Goal: Task Accomplishment & Management: Use online tool/utility

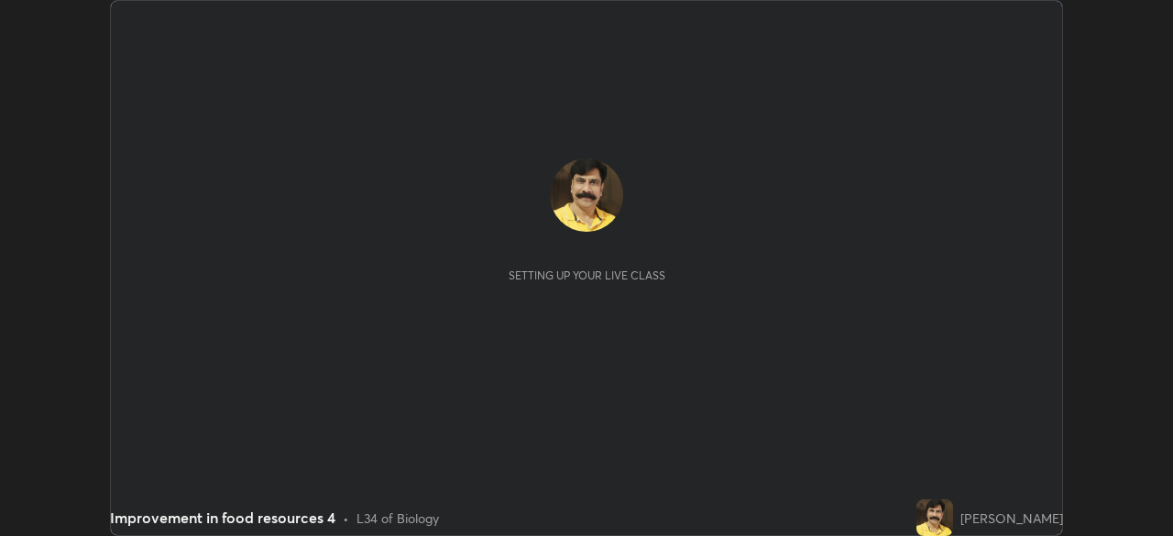
scroll to position [536, 1173]
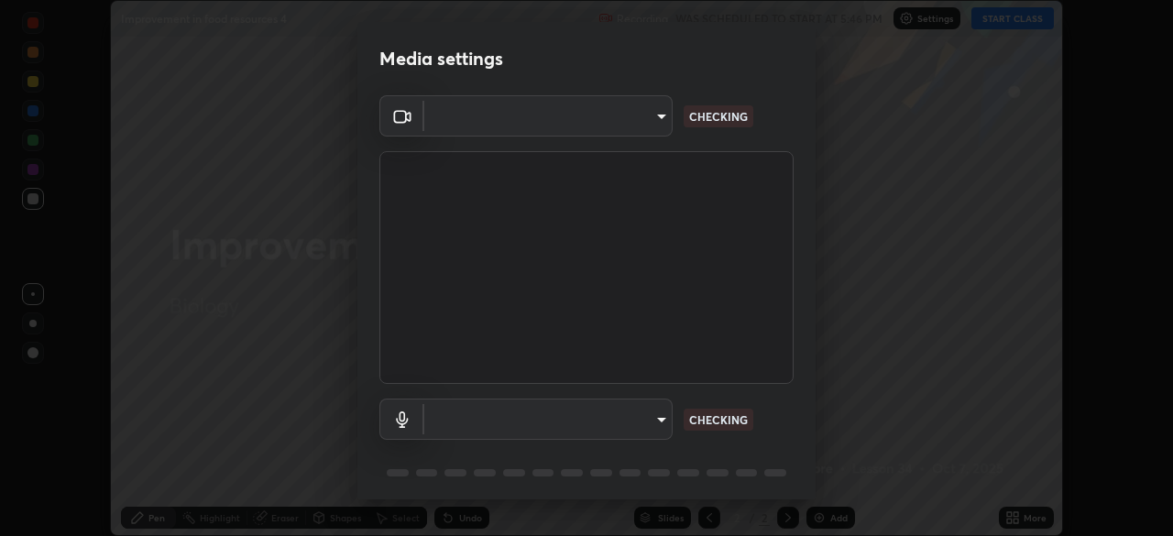
type input "91e77ac2d5f895b7de034188ea114b57184921d1251f25b945ead3daf74f7606"
type input "default"
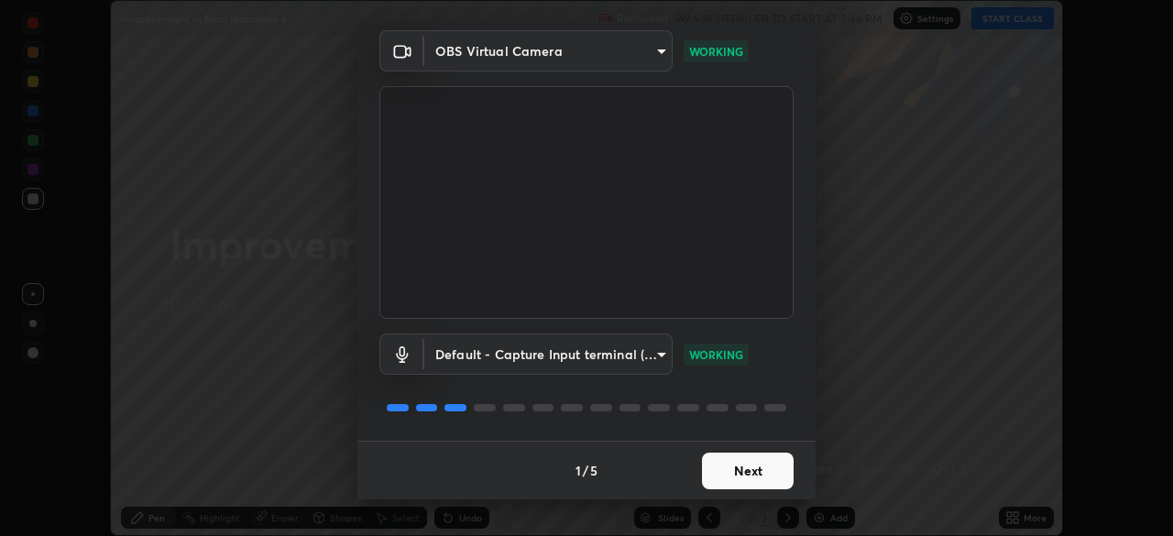
click at [740, 474] on button "Next" at bounding box center [748, 471] width 92 height 37
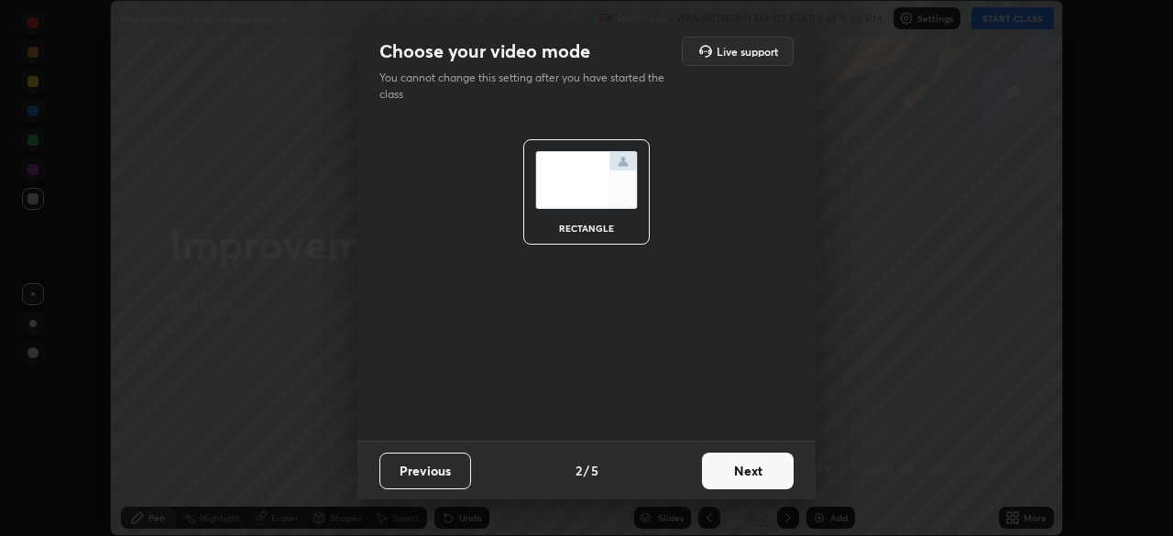
click at [749, 472] on button "Next" at bounding box center [748, 471] width 92 height 37
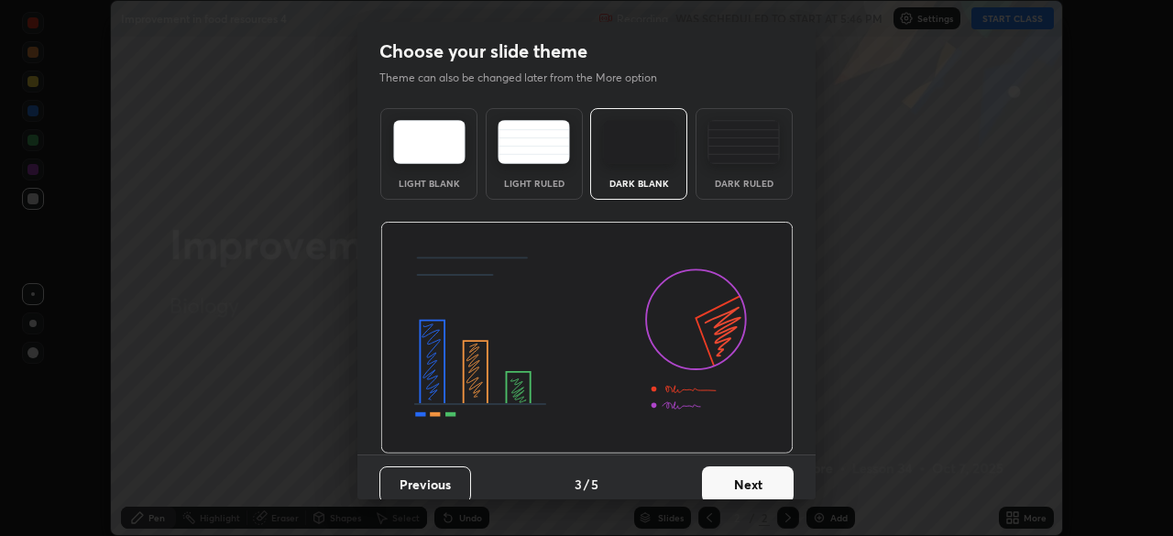
click at [751, 475] on button "Next" at bounding box center [748, 484] width 92 height 37
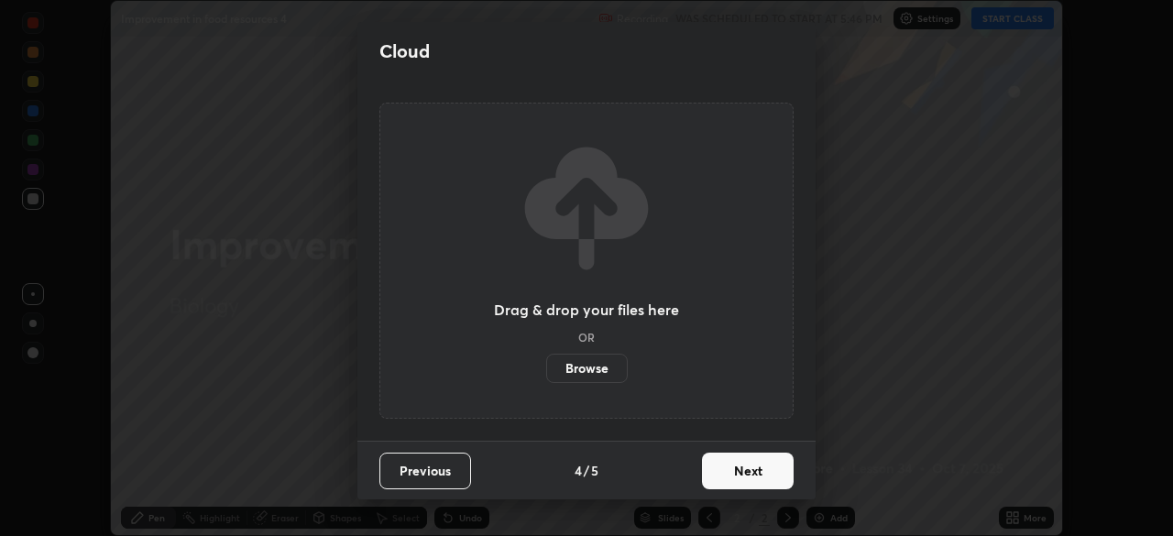
click at [743, 482] on button "Next" at bounding box center [748, 471] width 92 height 37
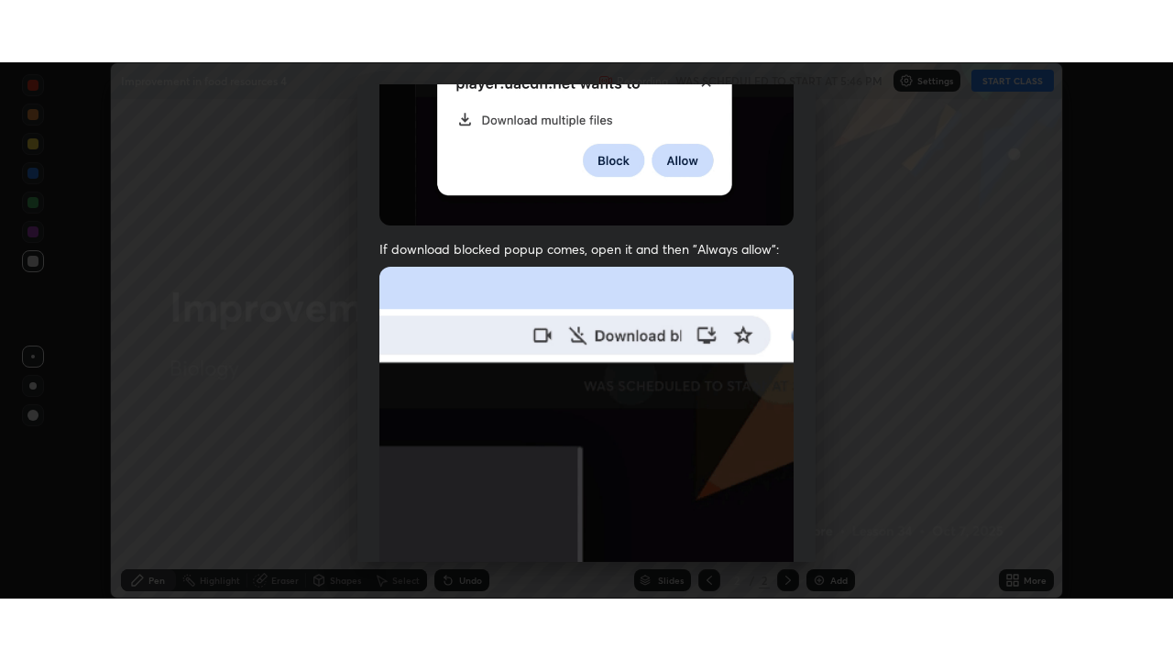
scroll to position [439, 0]
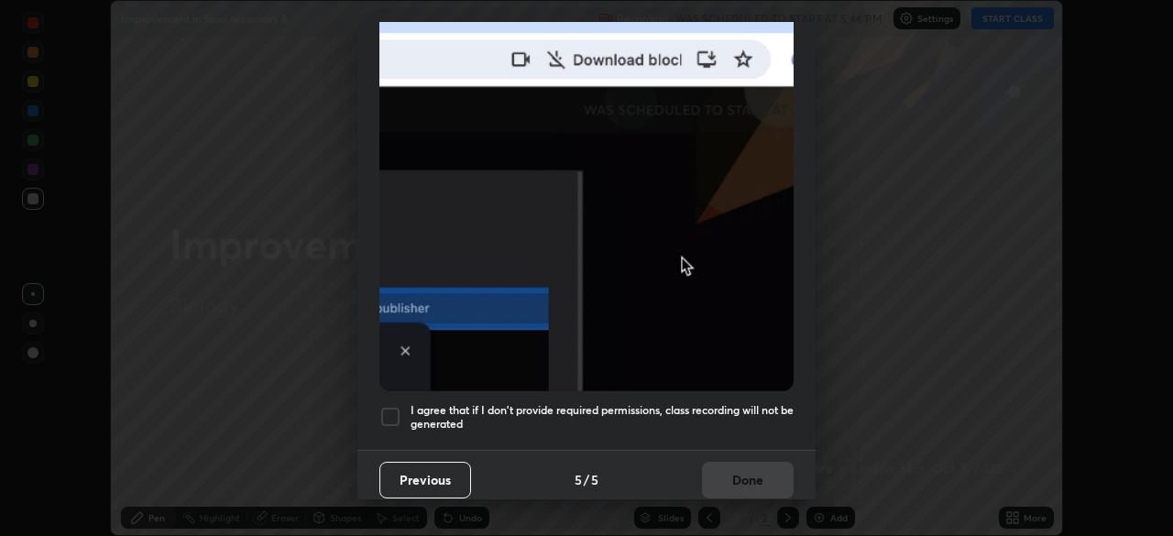
click at [396, 406] on div at bounding box center [390, 417] width 22 height 22
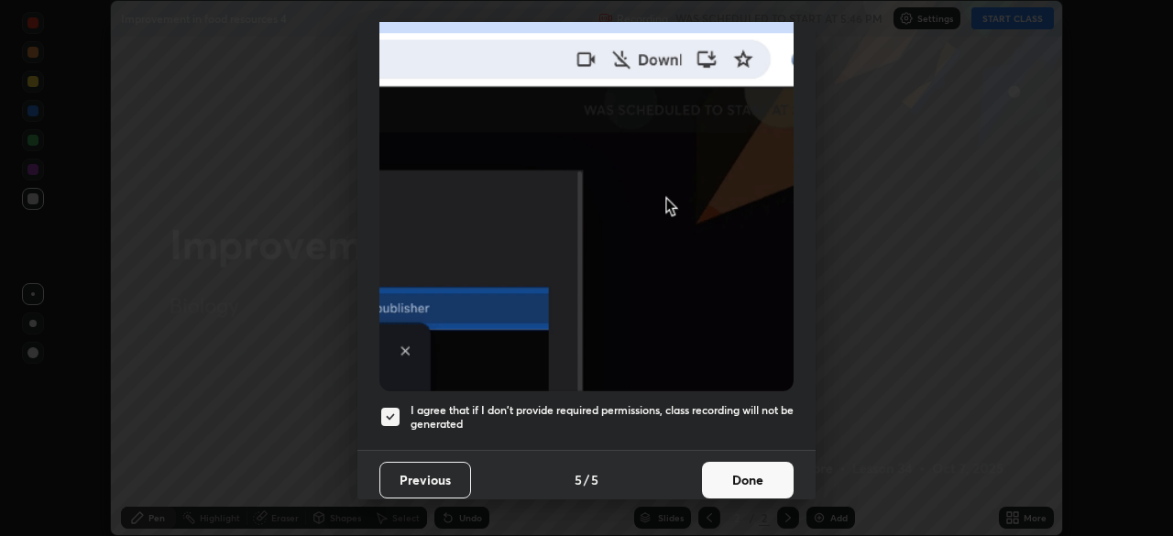
click at [736, 472] on button "Done" at bounding box center [748, 480] width 92 height 37
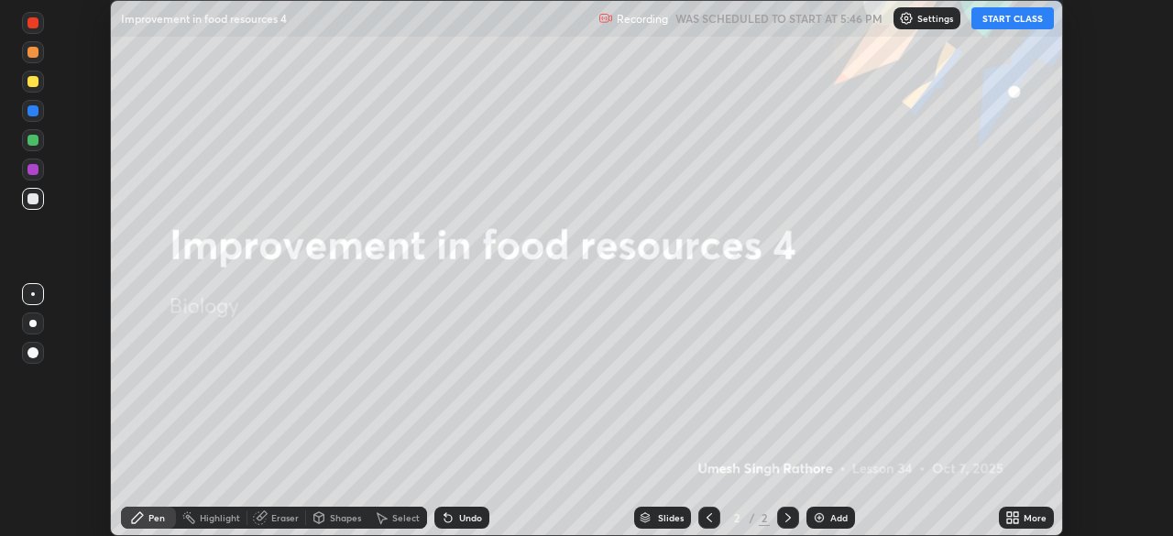
click at [1019, 18] on button "START CLASS" at bounding box center [1012, 18] width 82 height 22
click at [1015, 523] on icon at bounding box center [1016, 521] width 5 height 5
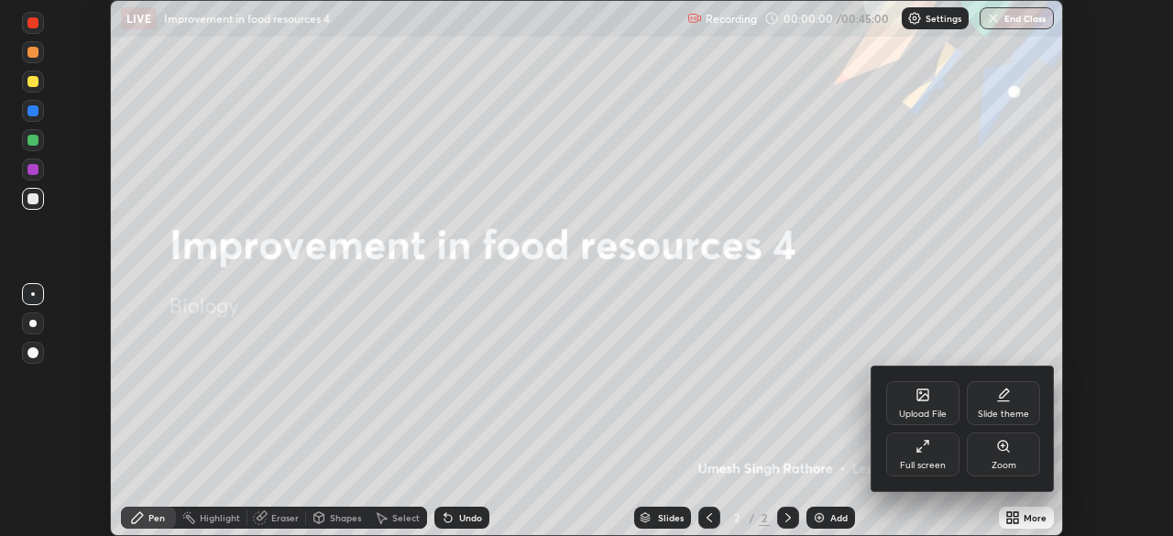
click at [926, 447] on icon at bounding box center [922, 446] width 15 height 15
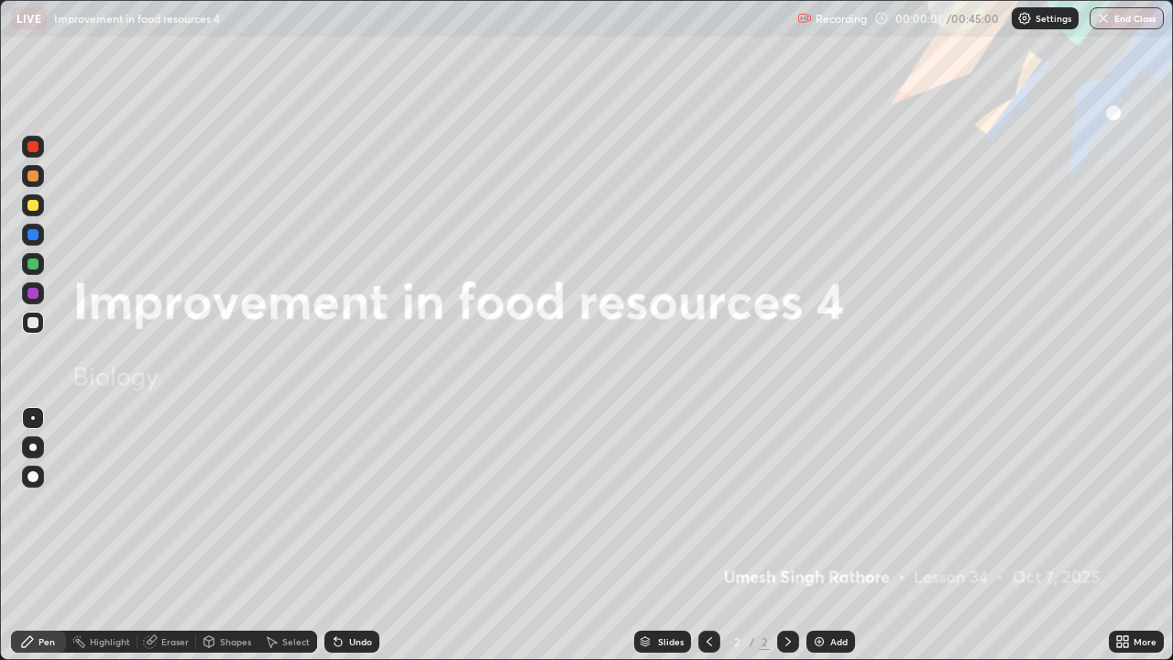
scroll to position [660, 1173]
click at [824, 535] on img at bounding box center [819, 641] width 15 height 15
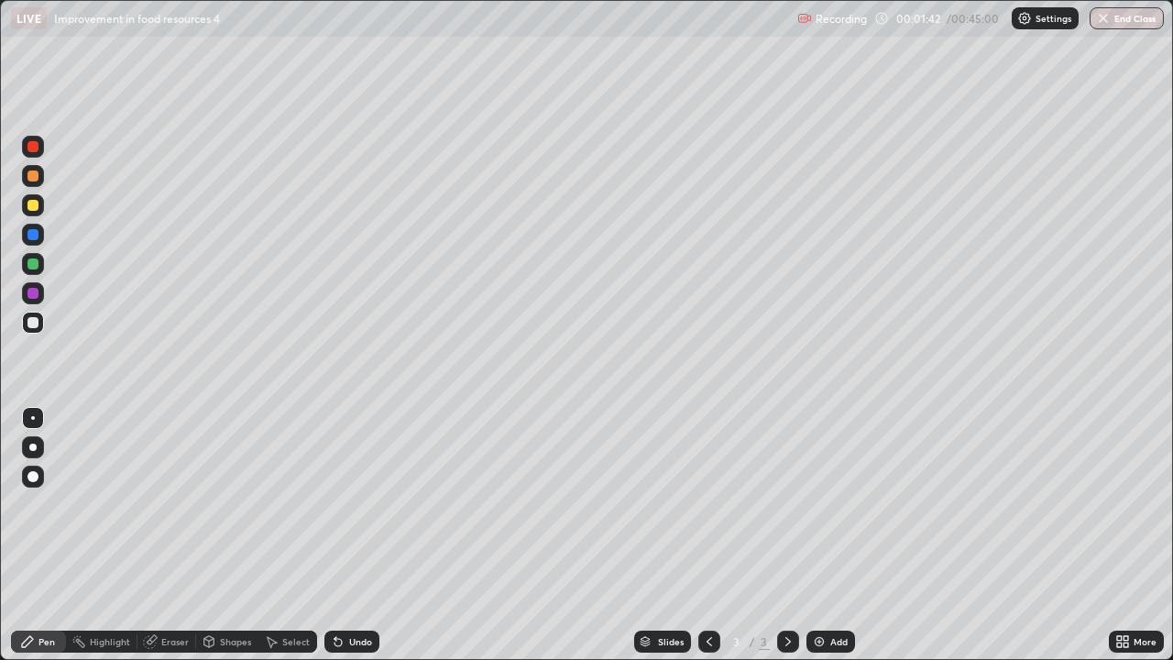
click at [36, 204] on div at bounding box center [32, 205] width 11 height 11
click at [32, 322] on div at bounding box center [32, 322] width 11 height 11
click at [342, 535] on icon at bounding box center [338, 641] width 15 height 15
click at [30, 206] on div at bounding box center [32, 205] width 11 height 11
click at [342, 535] on icon at bounding box center [338, 641] width 15 height 15
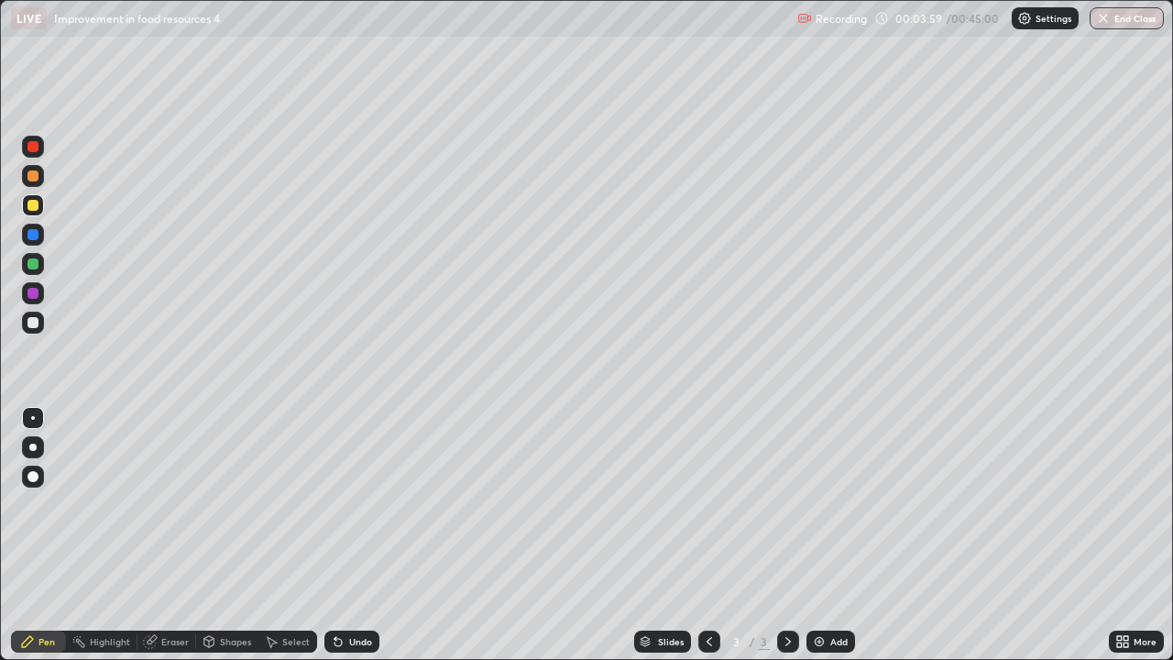
click at [342, 535] on icon at bounding box center [338, 641] width 15 height 15
click at [349, 535] on div "Undo" at bounding box center [360, 641] width 23 height 9
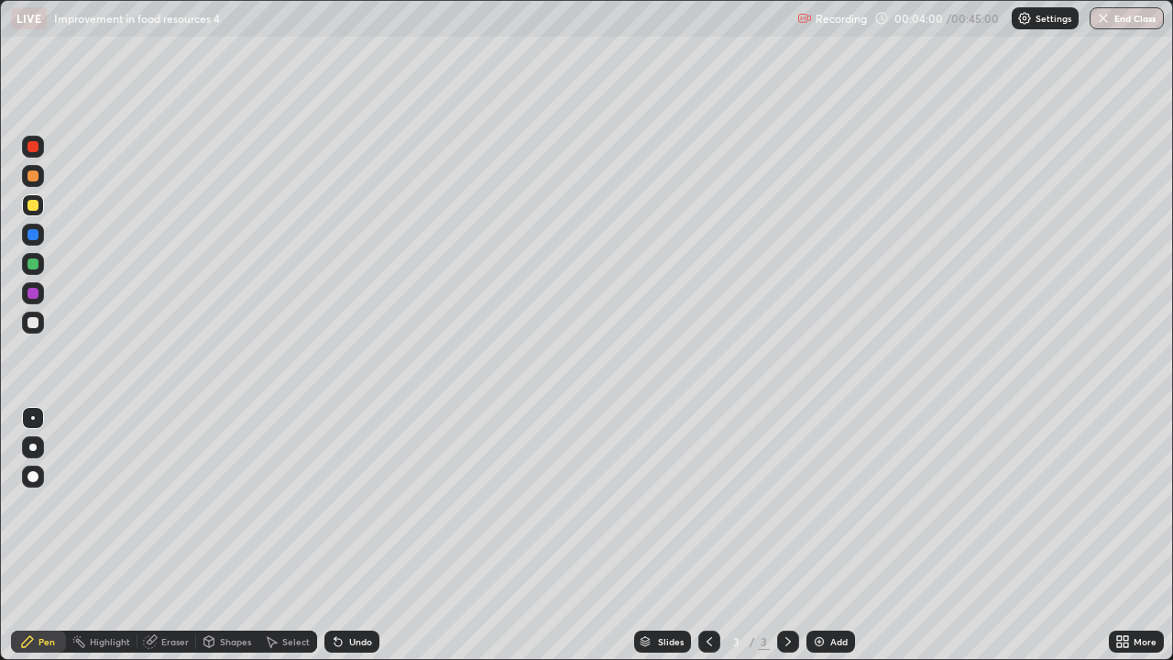
click at [345, 535] on div "Undo" at bounding box center [351, 641] width 55 height 22
click at [31, 265] on div at bounding box center [32, 263] width 11 height 11
click at [33, 203] on div at bounding box center [32, 205] width 11 height 11
click at [35, 237] on div at bounding box center [32, 234] width 11 height 11
click at [341, 535] on icon at bounding box center [338, 641] width 15 height 15
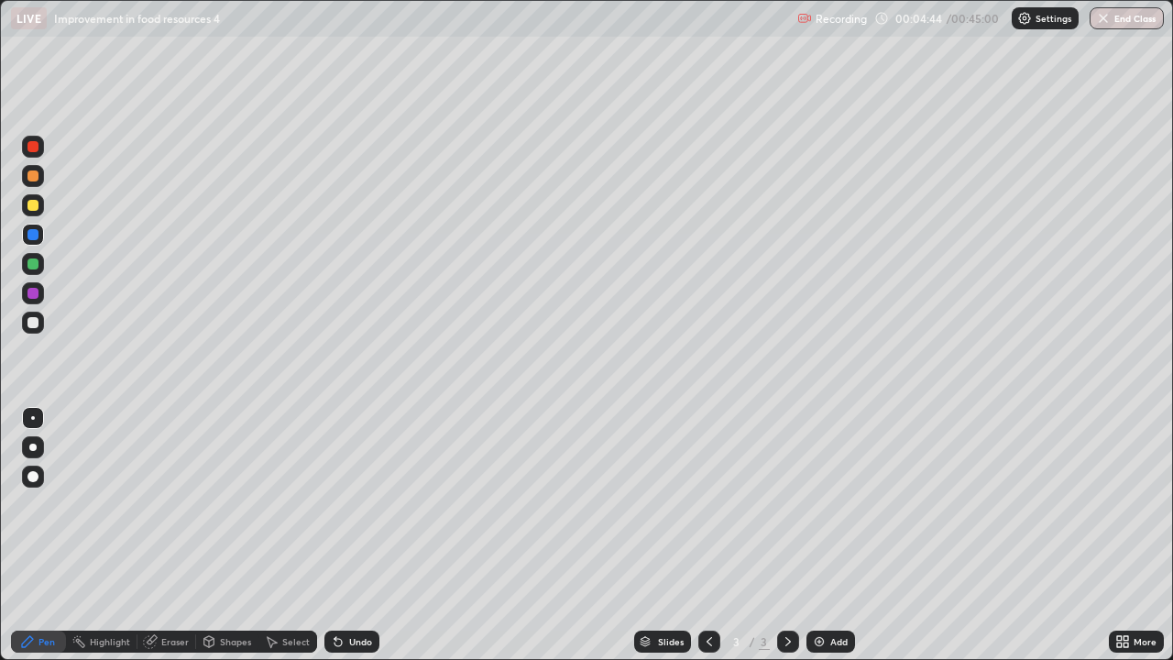
click at [342, 535] on icon at bounding box center [338, 641] width 15 height 15
click at [335, 535] on icon at bounding box center [337, 642] width 7 height 7
click at [157, 535] on icon at bounding box center [150, 641] width 15 height 15
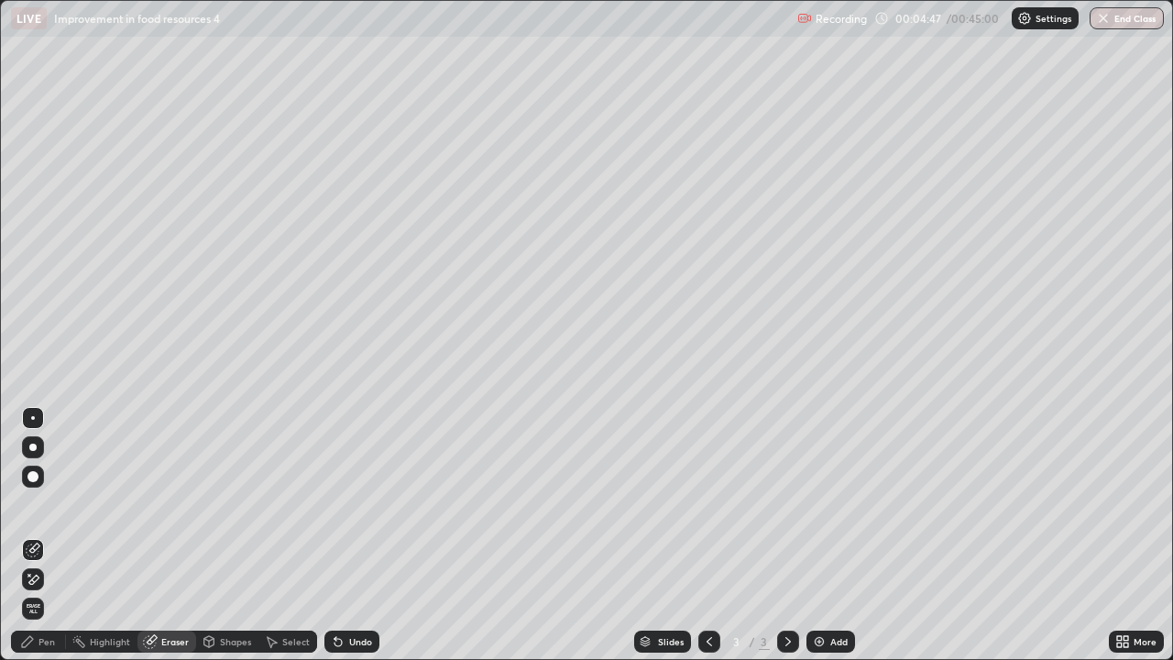
click at [38, 535] on icon at bounding box center [33, 550] width 12 height 12
click at [166, 535] on div "Eraser" at bounding box center [174, 641] width 27 height 9
click at [27, 535] on icon at bounding box center [27, 641] width 11 height 11
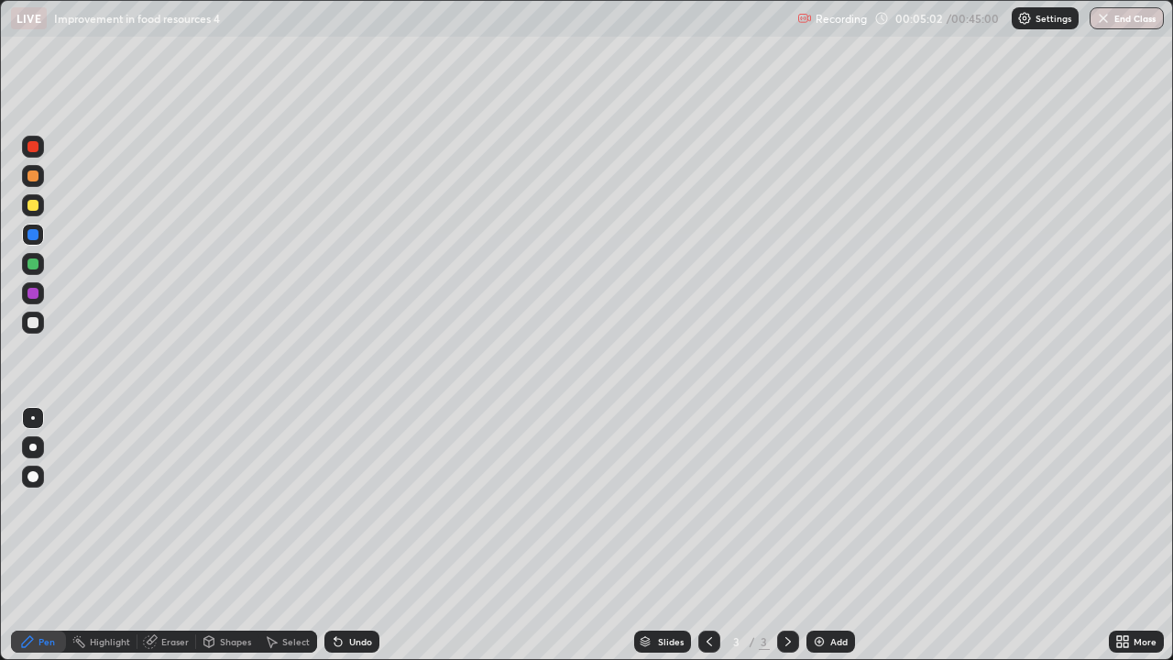
click at [31, 235] on div at bounding box center [32, 234] width 11 height 11
click at [31, 210] on div at bounding box center [32, 205] width 11 height 11
click at [31, 236] on div at bounding box center [32, 234] width 11 height 11
click at [33, 178] on div at bounding box center [32, 175] width 11 height 11
click at [30, 261] on div at bounding box center [32, 263] width 11 height 11
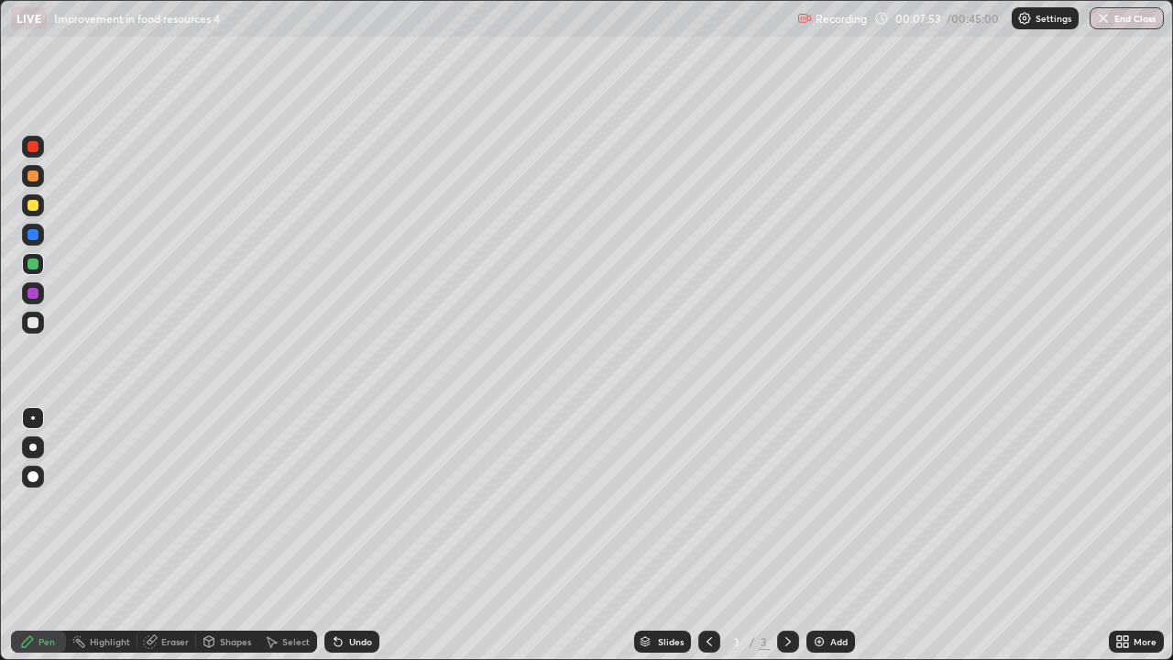
click at [161, 535] on div "Eraser" at bounding box center [174, 641] width 27 height 9
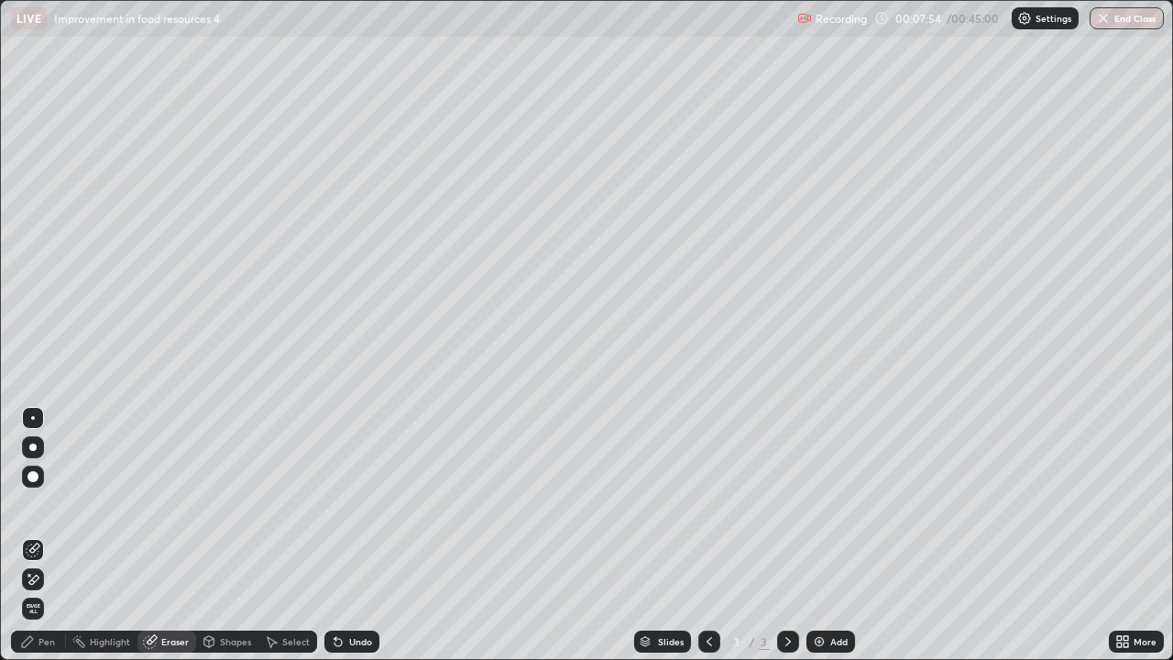
click at [33, 535] on icon at bounding box center [33, 549] width 15 height 15
click at [36, 535] on div "Pen" at bounding box center [38, 641] width 55 height 22
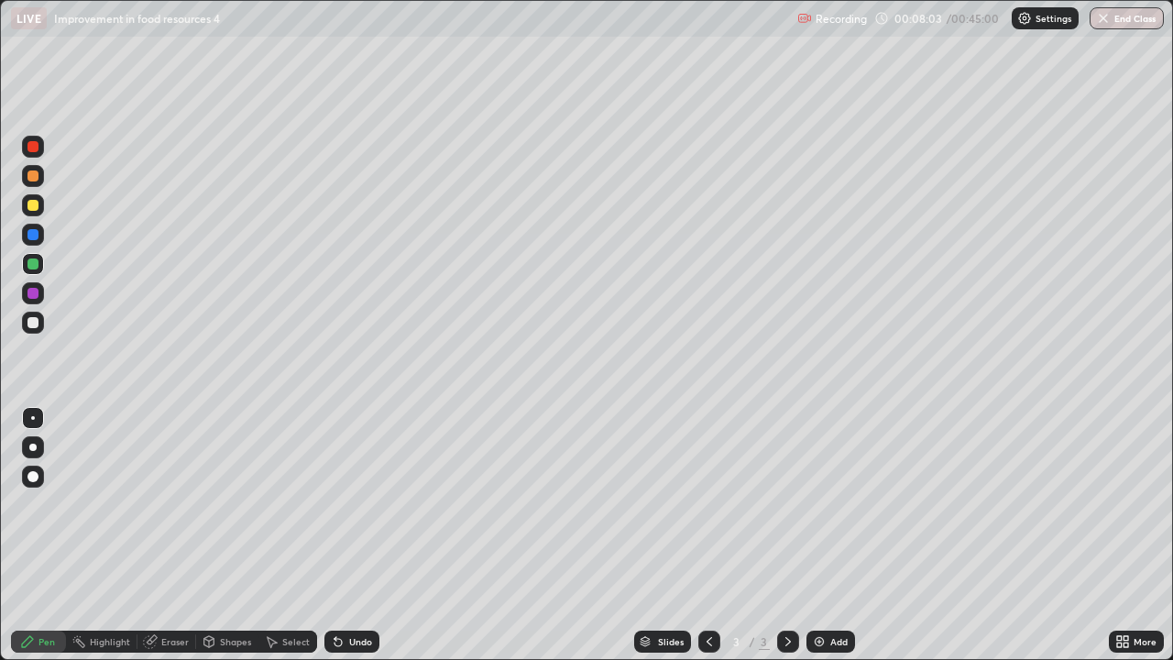
click at [30, 261] on div at bounding box center [32, 263] width 11 height 11
click at [30, 206] on div at bounding box center [32, 205] width 11 height 11
click at [35, 323] on div at bounding box center [32, 322] width 11 height 11
click at [34, 206] on div at bounding box center [32, 205] width 11 height 11
click at [33, 177] on div at bounding box center [32, 175] width 11 height 11
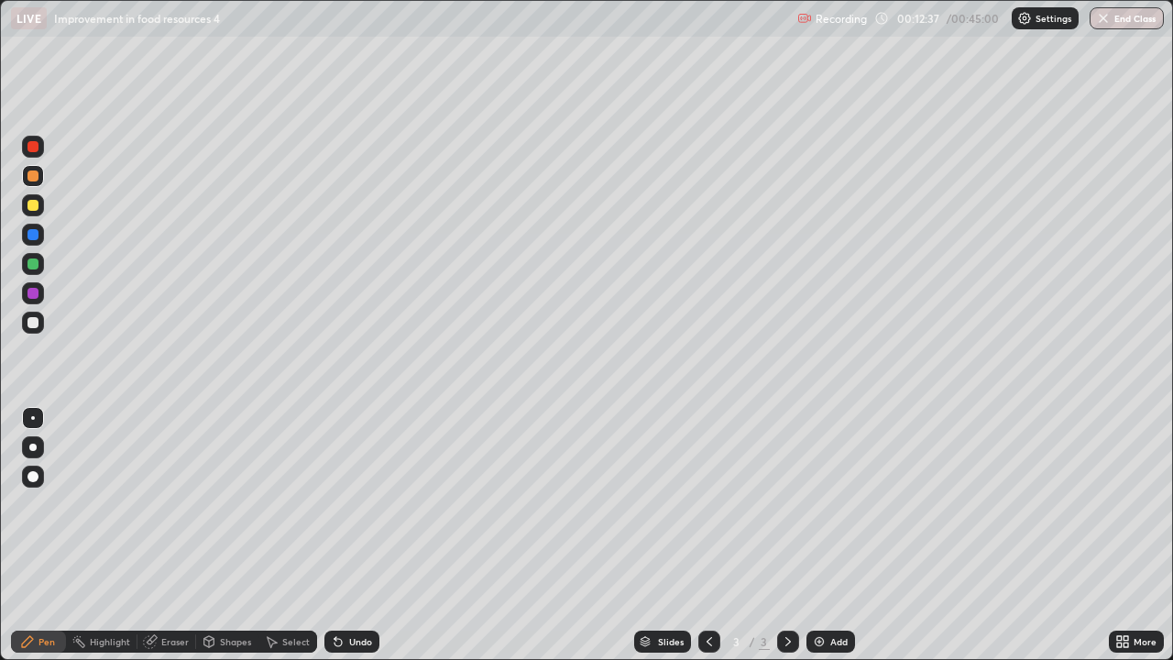
click at [29, 323] on div at bounding box center [32, 322] width 11 height 11
click at [31, 178] on div at bounding box center [32, 175] width 11 height 11
click at [30, 325] on div at bounding box center [32, 322] width 11 height 11
click at [28, 180] on div at bounding box center [32, 175] width 11 height 11
click at [31, 323] on div at bounding box center [32, 322] width 11 height 11
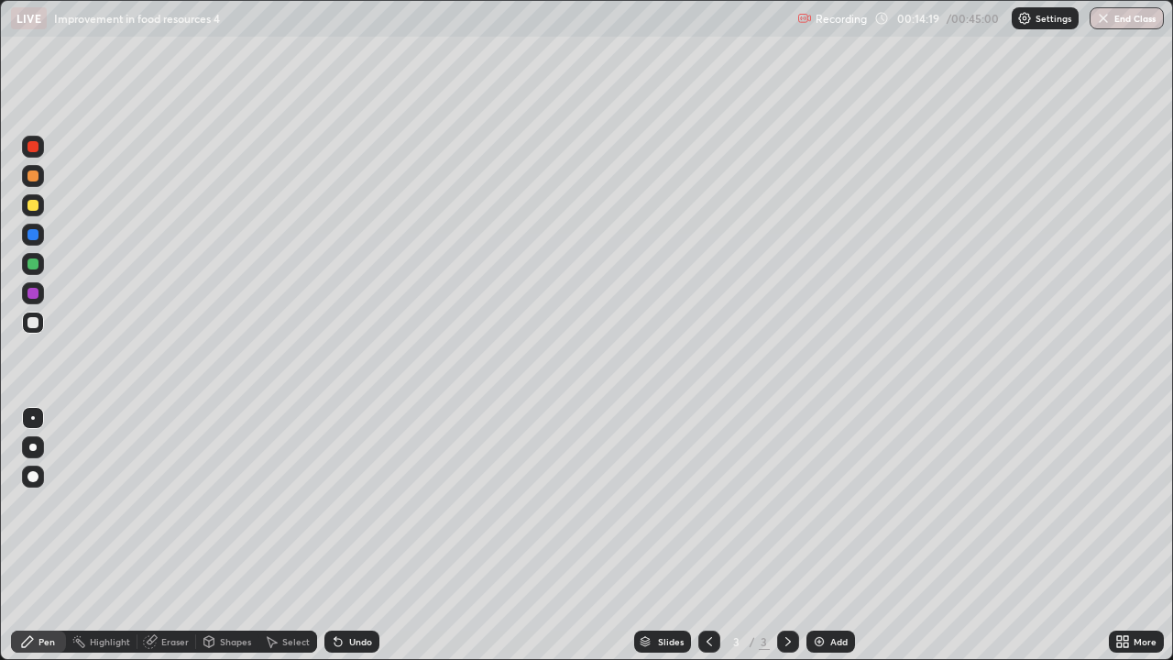
click at [32, 236] on div at bounding box center [32, 234] width 11 height 11
click at [32, 209] on div at bounding box center [32, 205] width 11 height 11
click at [818, 535] on img at bounding box center [819, 641] width 15 height 15
click at [33, 320] on div at bounding box center [32, 322] width 11 height 11
click at [32, 205] on div at bounding box center [32, 205] width 11 height 11
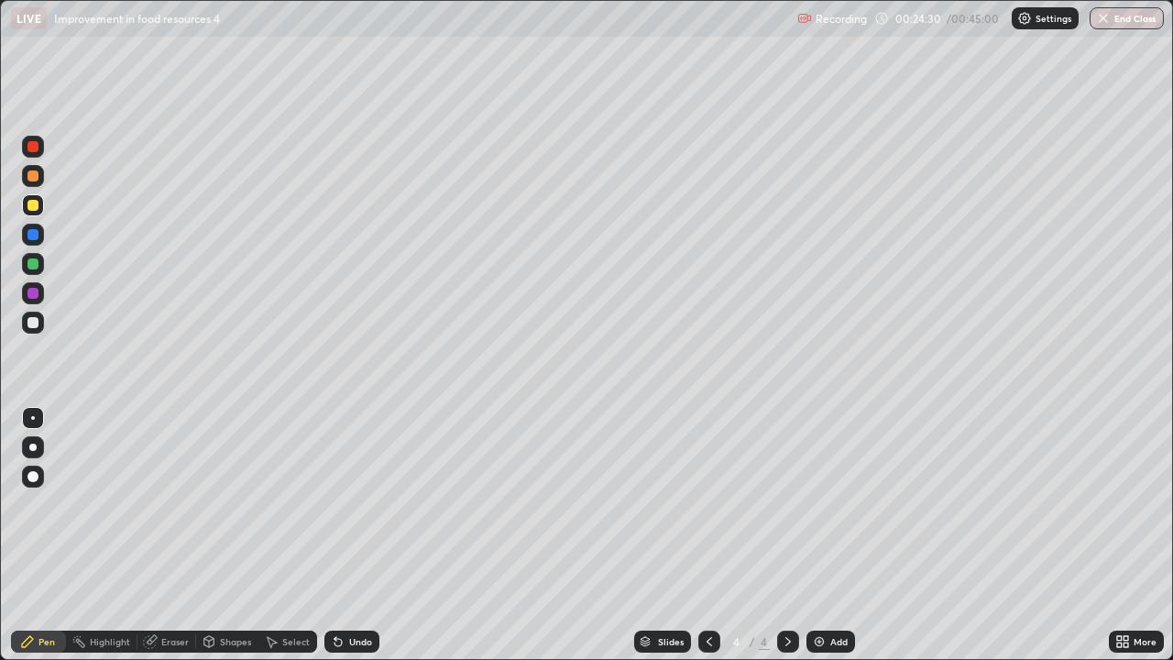
click at [31, 266] on div at bounding box center [32, 263] width 11 height 11
click at [33, 206] on div at bounding box center [32, 205] width 11 height 11
click at [28, 294] on div at bounding box center [32, 293] width 11 height 11
click at [32, 265] on div at bounding box center [32, 263] width 11 height 11
click at [815, 535] on img at bounding box center [819, 641] width 15 height 15
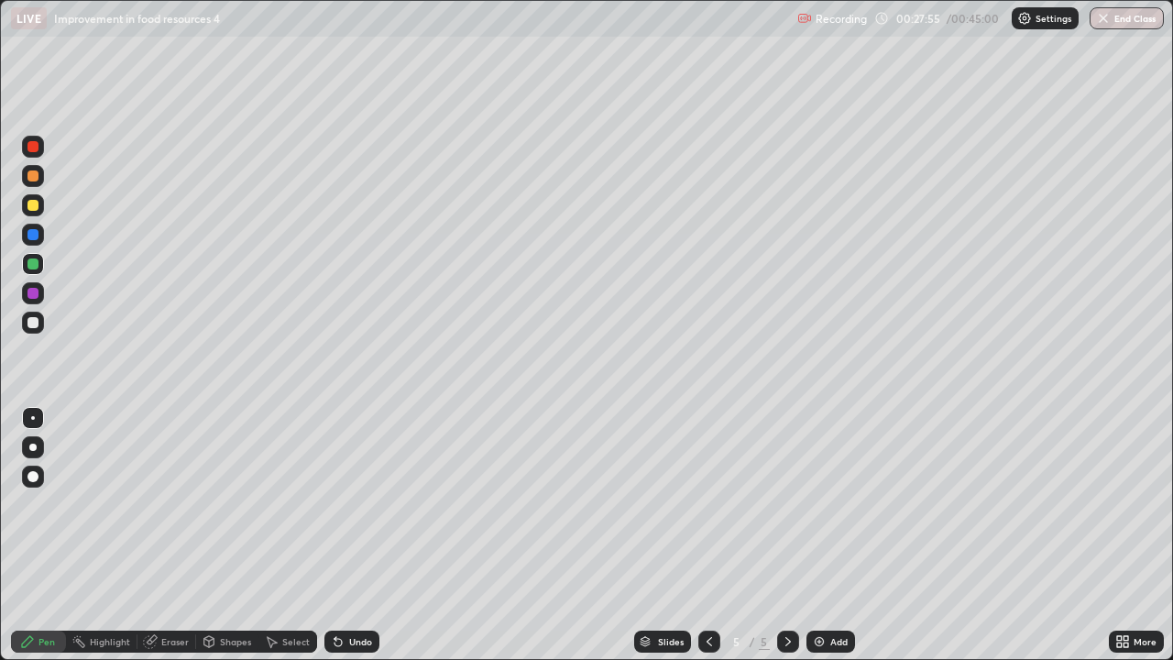
click at [707, 535] on icon at bounding box center [709, 641] width 5 height 9
click at [25, 316] on div at bounding box center [33, 323] width 22 height 22
click at [32, 264] on div at bounding box center [32, 263] width 11 height 11
click at [786, 535] on icon at bounding box center [788, 641] width 15 height 15
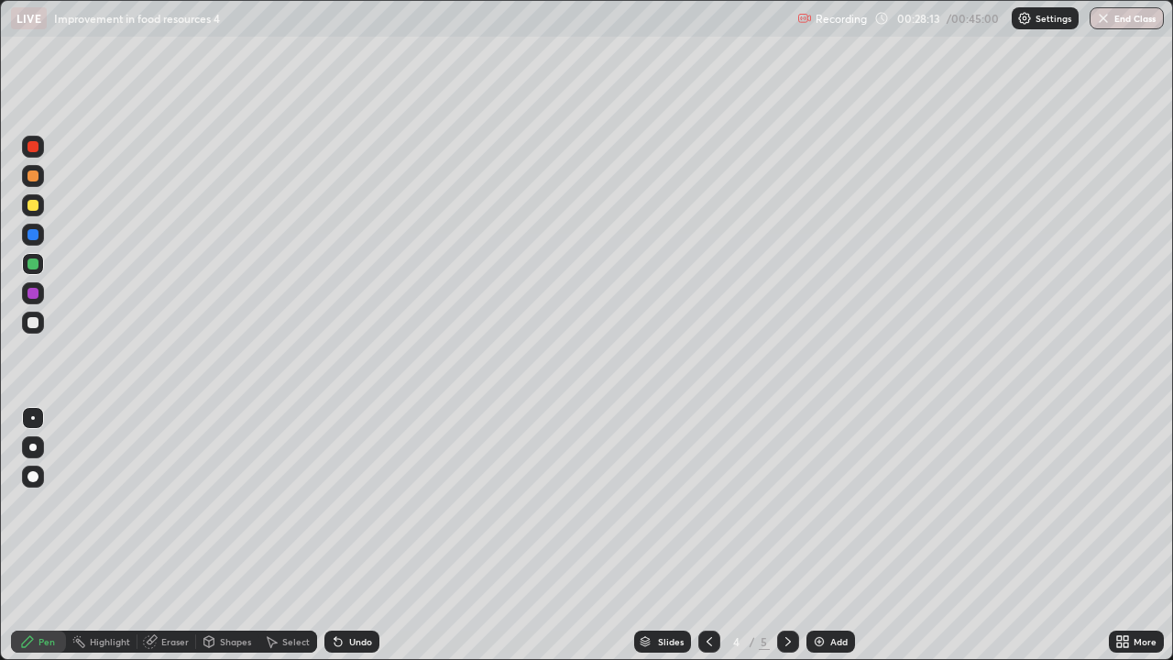
click at [784, 535] on icon at bounding box center [788, 641] width 15 height 15
click at [31, 325] on div at bounding box center [32, 322] width 11 height 11
click at [351, 535] on div "Undo" at bounding box center [351, 641] width 55 height 22
click at [342, 535] on icon at bounding box center [338, 641] width 15 height 15
click at [31, 535] on icon at bounding box center [27, 641] width 15 height 15
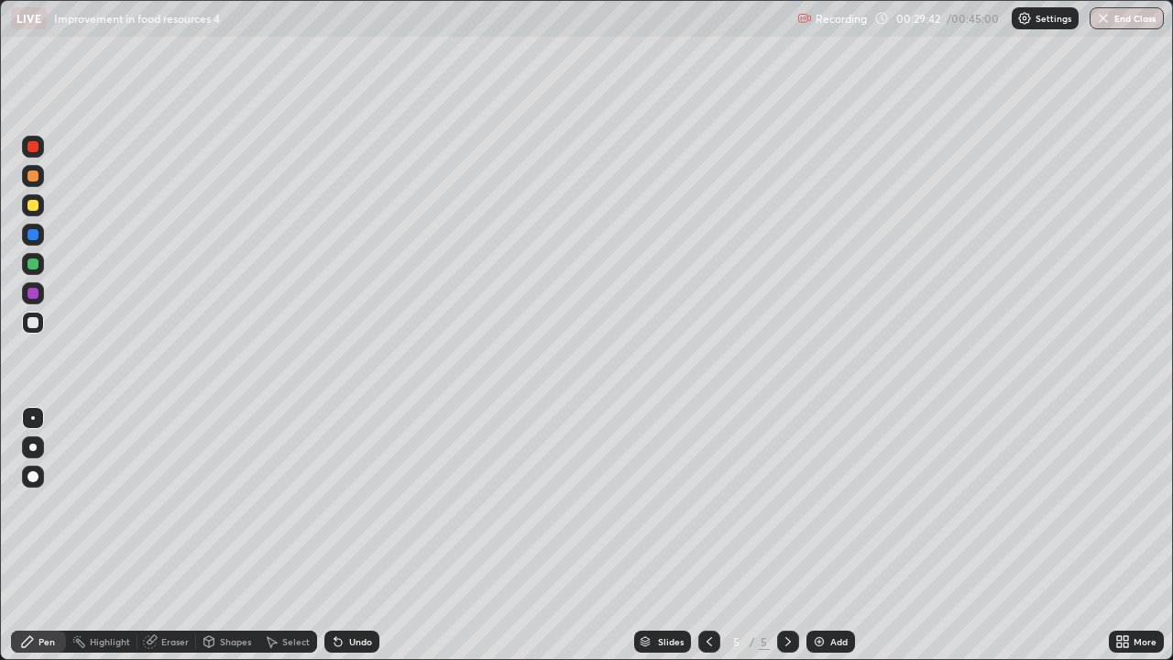
click at [32, 263] on div at bounding box center [32, 263] width 11 height 11
click at [33, 322] on div at bounding box center [32, 322] width 11 height 11
click at [336, 535] on icon at bounding box center [337, 642] width 7 height 7
click at [34, 293] on div at bounding box center [32, 293] width 11 height 11
click at [32, 322] on div at bounding box center [32, 322] width 11 height 11
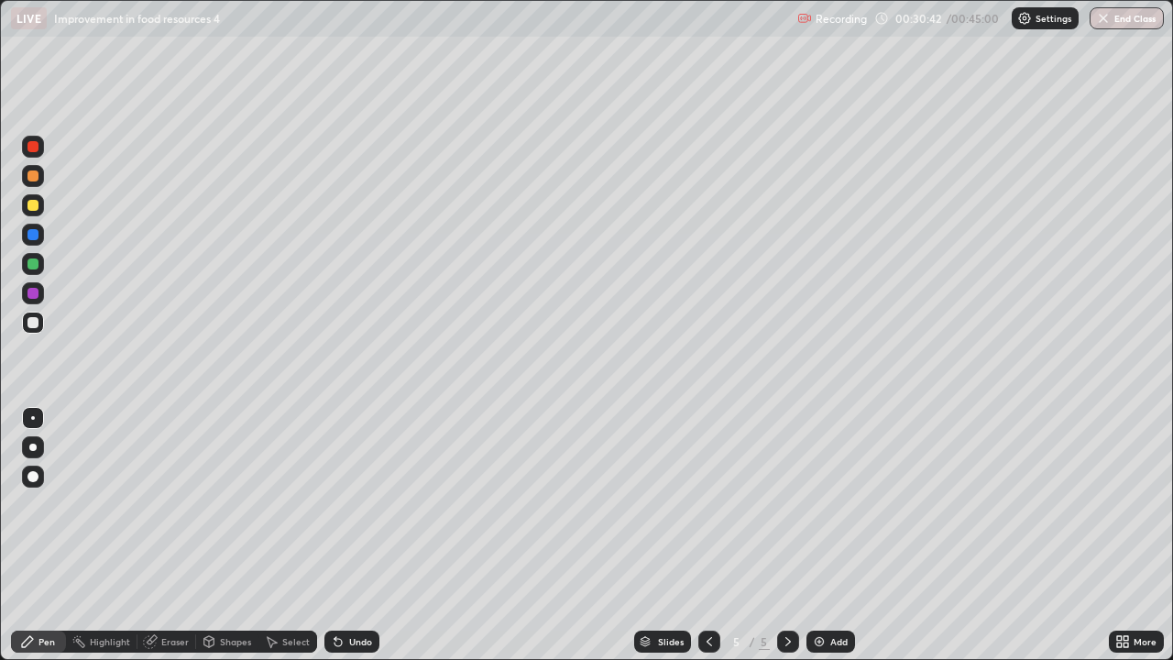
click at [31, 209] on div at bounding box center [32, 205] width 11 height 11
click at [35, 181] on div at bounding box center [32, 175] width 11 height 11
click at [31, 264] on div at bounding box center [32, 263] width 11 height 11
click at [1126, 23] on button "End Class" at bounding box center [1127, 18] width 72 height 22
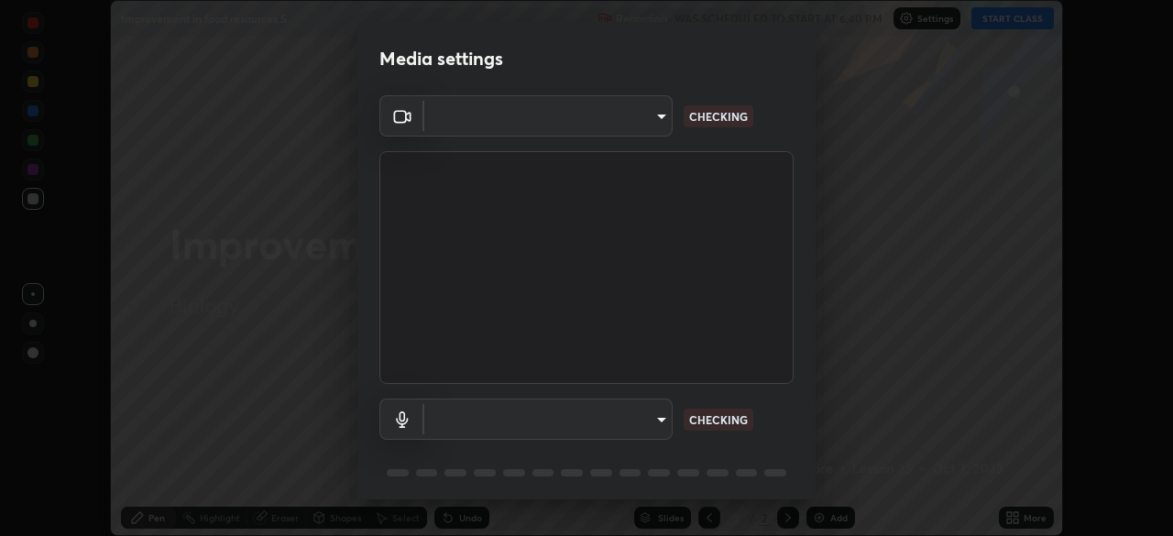
scroll to position [536, 1173]
type input "91e77ac2d5f895b7de034188ea114b57184921d1251f25b945ead3daf74f7606"
type input "default"
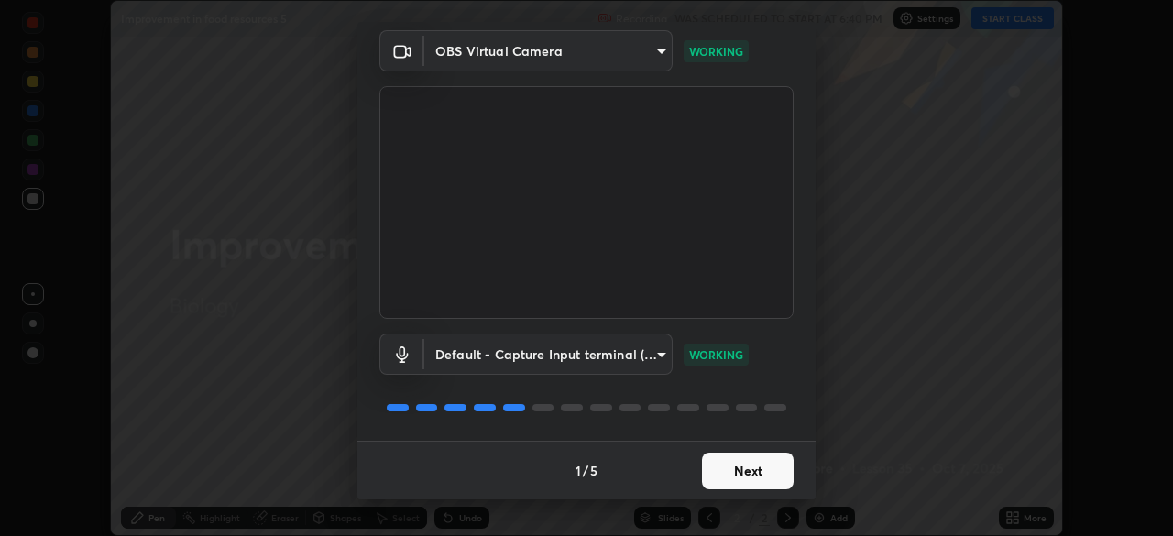
click at [745, 477] on button "Next" at bounding box center [748, 471] width 92 height 37
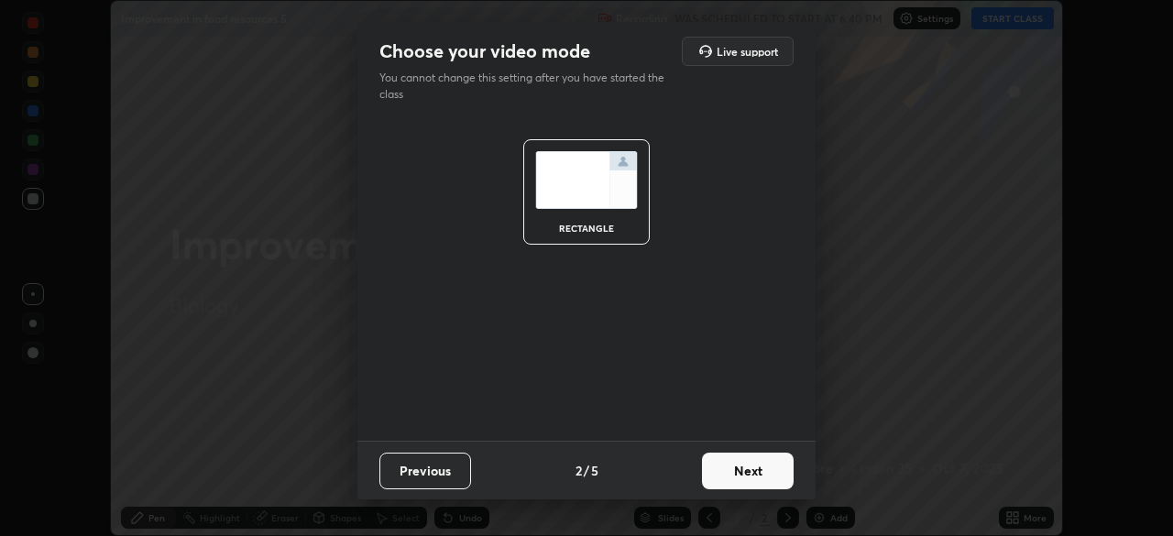
click at [742, 473] on button "Next" at bounding box center [748, 471] width 92 height 37
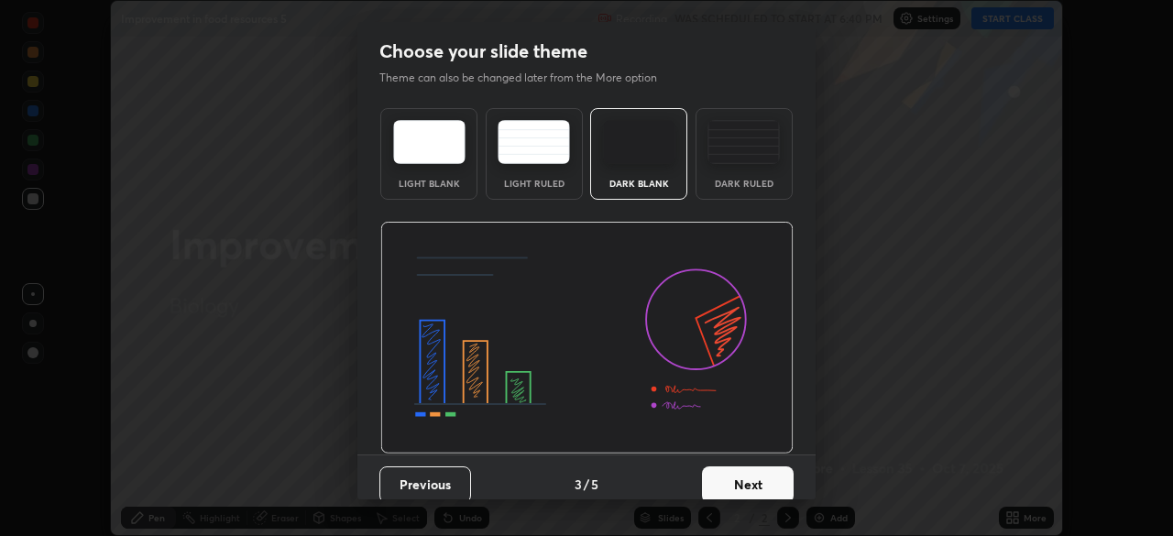
click at [742, 473] on button "Next" at bounding box center [748, 484] width 92 height 37
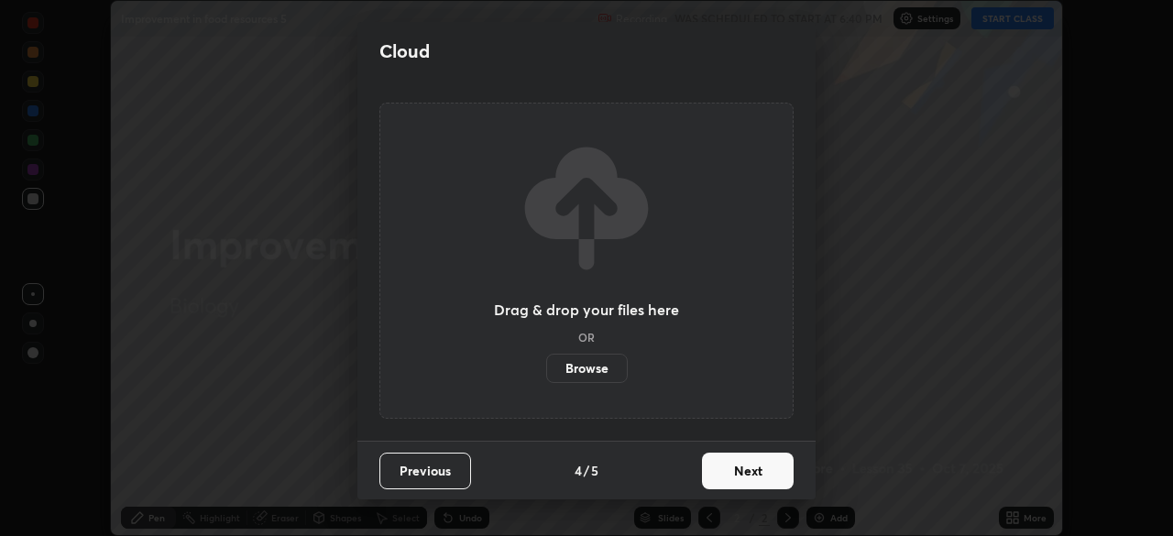
click at [740, 479] on button "Next" at bounding box center [748, 471] width 92 height 37
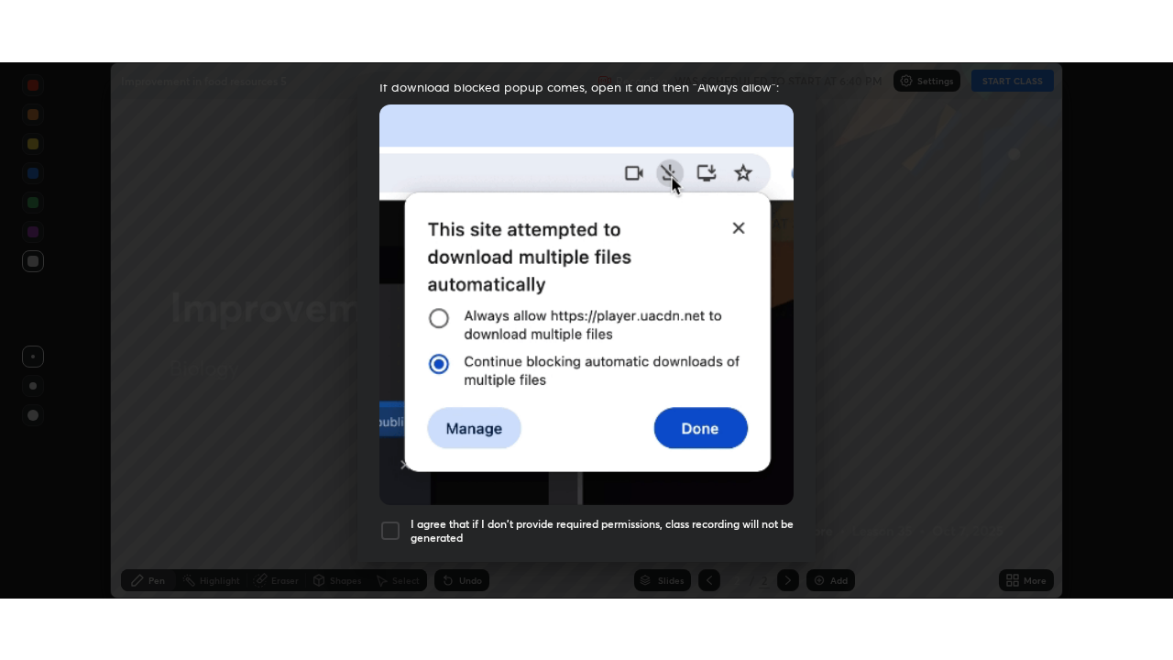
scroll to position [439, 0]
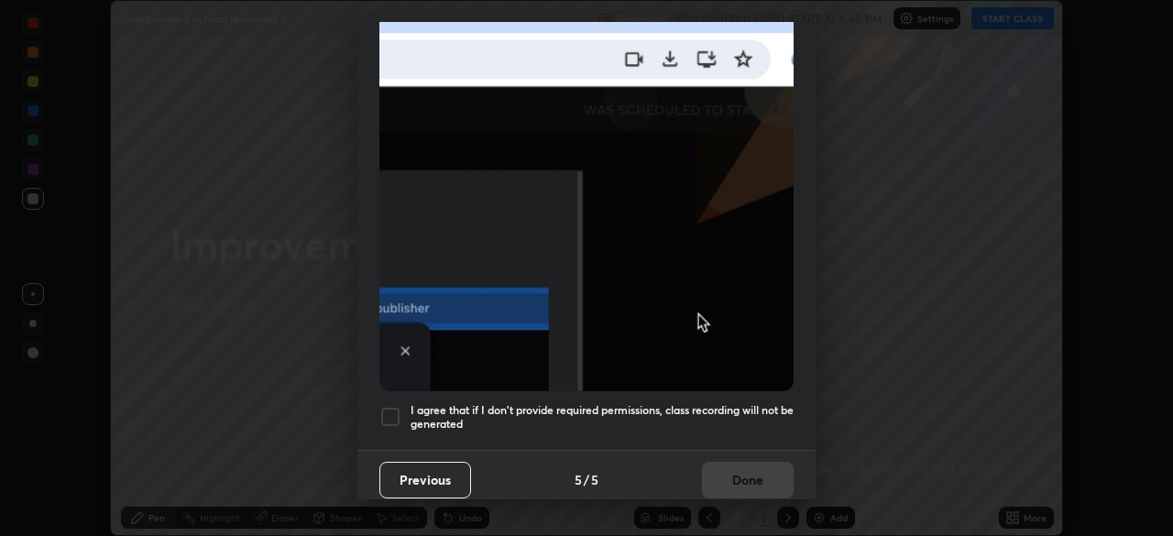
click at [393, 408] on div at bounding box center [390, 417] width 22 height 22
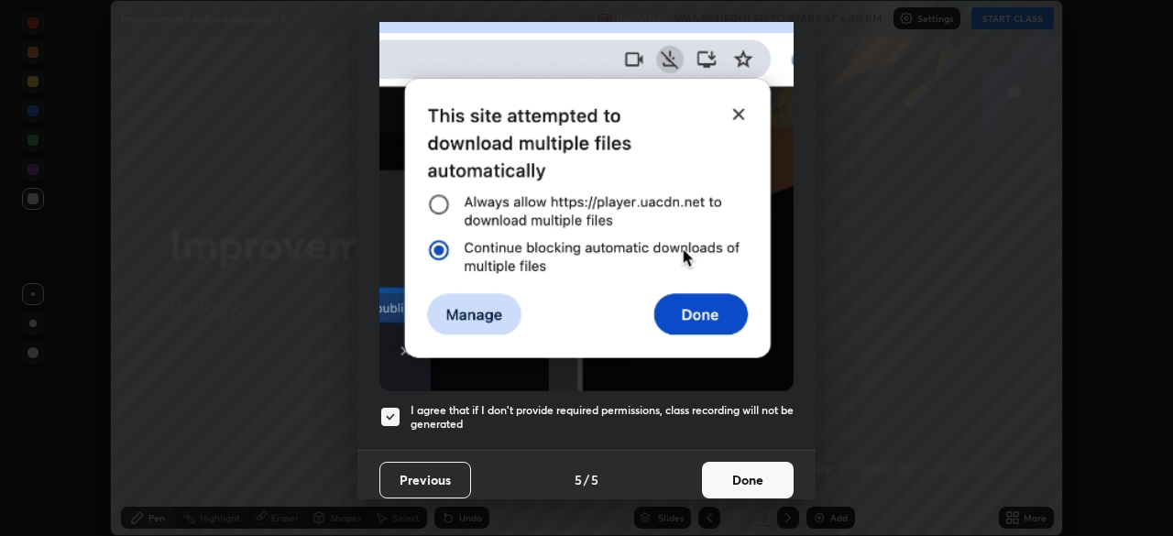
click at [740, 474] on button "Done" at bounding box center [748, 480] width 92 height 37
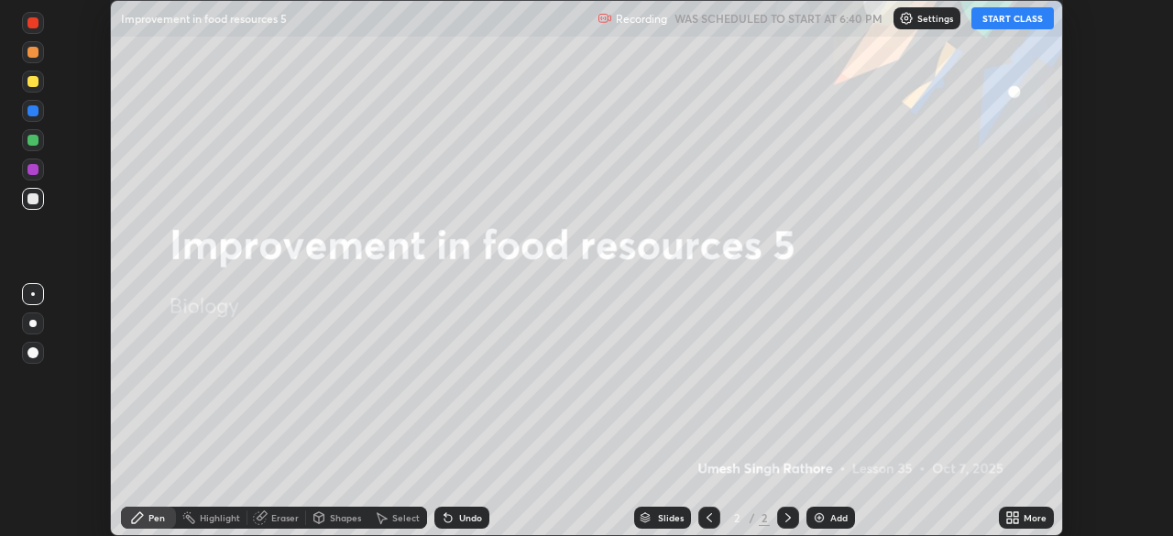
click at [1014, 17] on button "START CLASS" at bounding box center [1012, 18] width 82 height 22
click at [1009, 519] on icon at bounding box center [1009, 521] width 5 height 5
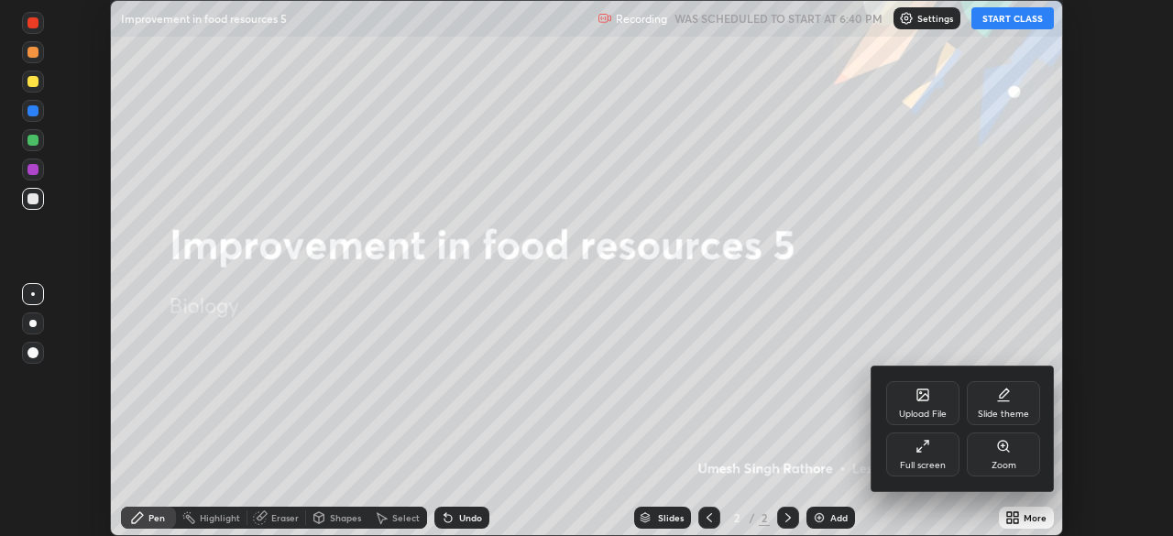
click at [924, 451] on icon at bounding box center [922, 446] width 15 height 15
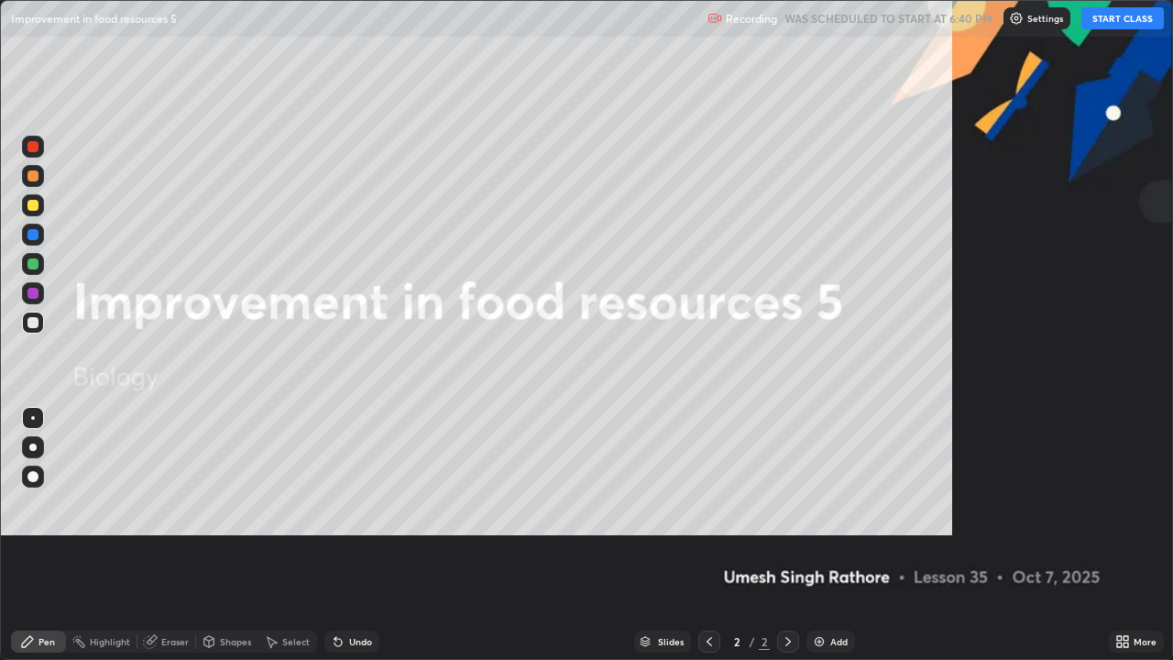
scroll to position [660, 1173]
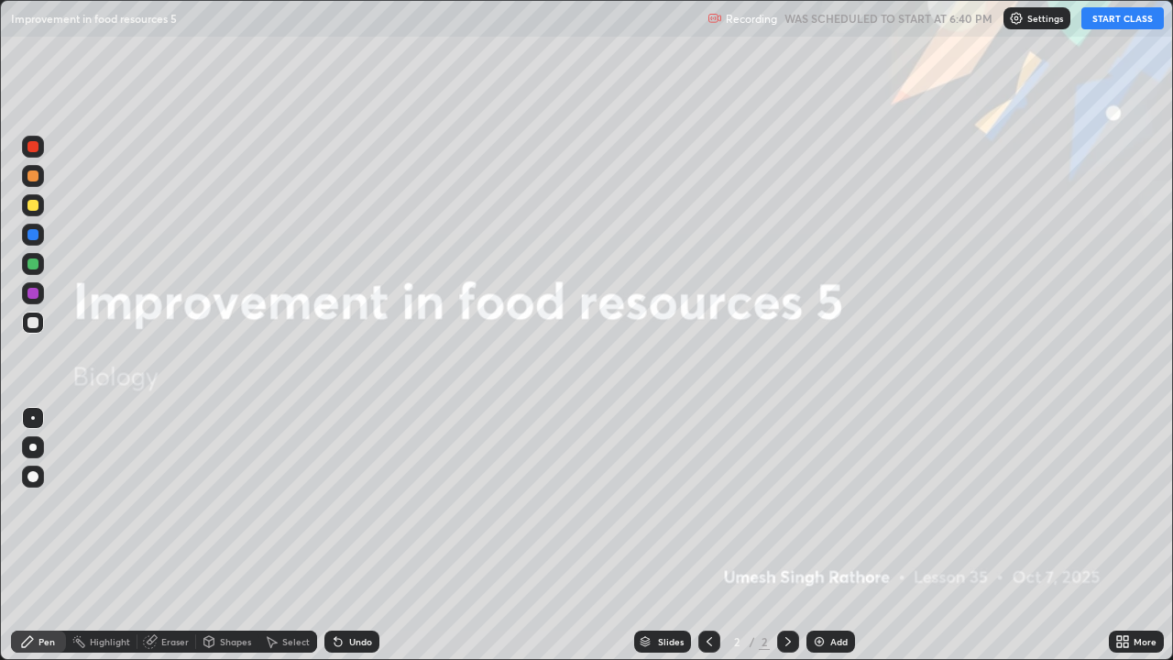
click at [818, 535] on img at bounding box center [819, 641] width 15 height 15
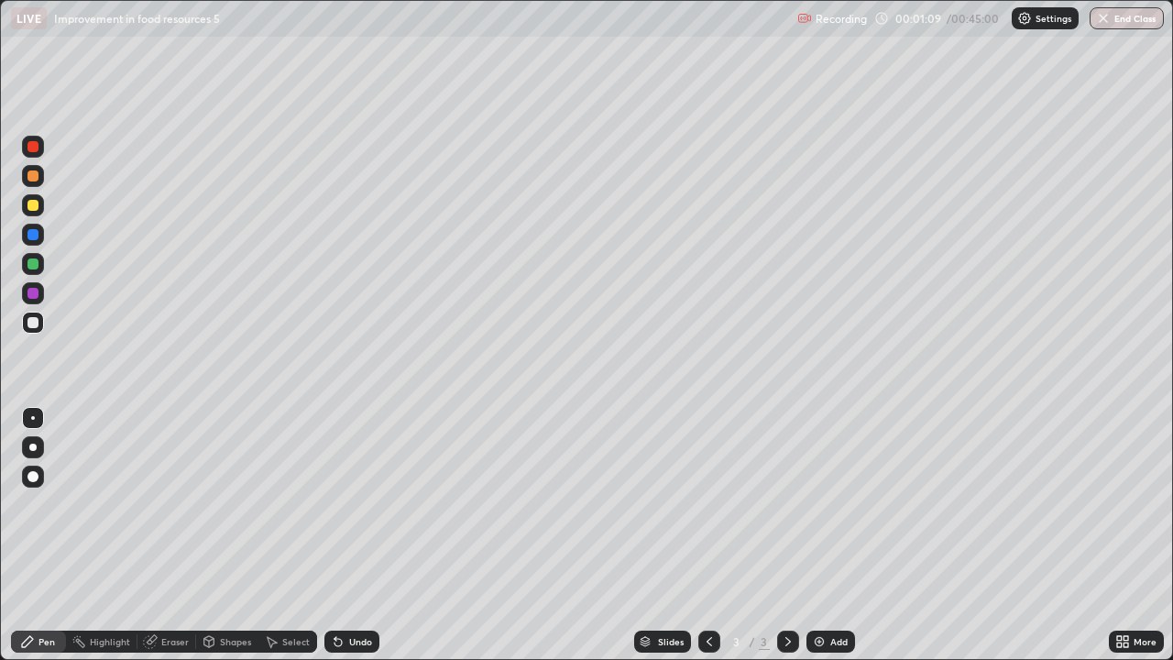
click at [35, 267] on div at bounding box center [32, 263] width 11 height 11
click at [33, 206] on div at bounding box center [32, 205] width 11 height 11
click at [34, 264] on div at bounding box center [32, 263] width 11 height 11
click at [342, 535] on icon at bounding box center [338, 641] width 15 height 15
click at [341, 535] on icon at bounding box center [338, 641] width 15 height 15
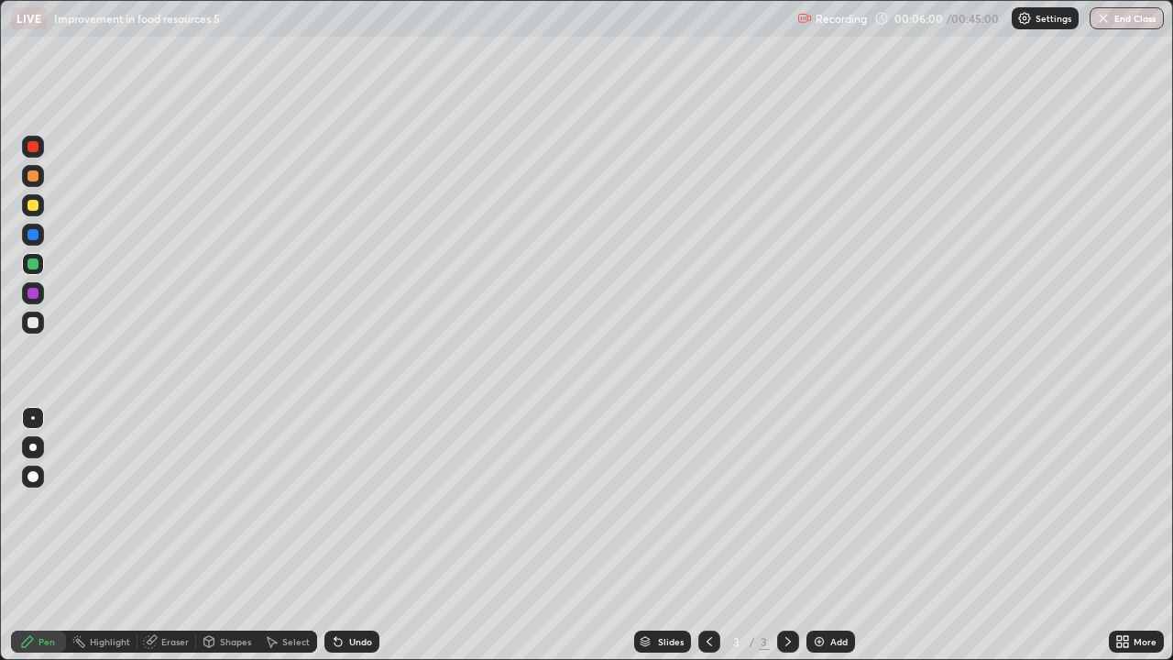
click at [349, 535] on div "Undo" at bounding box center [360, 641] width 23 height 9
click at [353, 535] on div "Undo" at bounding box center [360, 641] width 23 height 9
click at [36, 320] on div at bounding box center [32, 322] width 11 height 11
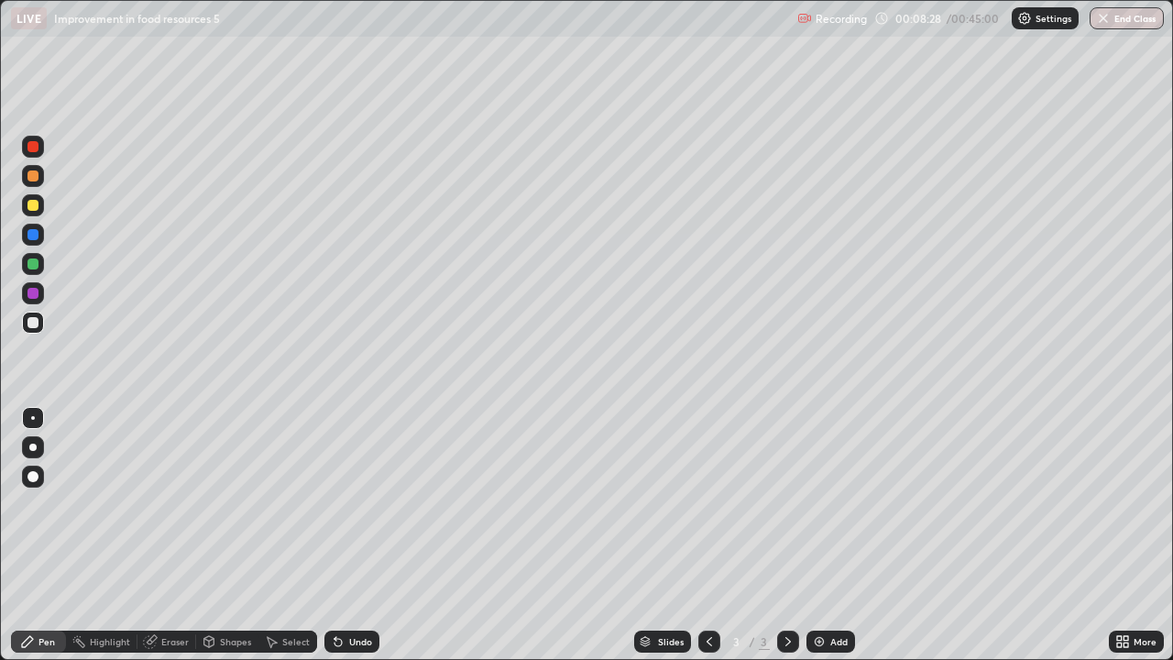
click at [816, 535] on img at bounding box center [819, 641] width 15 height 15
click at [33, 206] on div at bounding box center [32, 205] width 11 height 11
click at [31, 323] on div at bounding box center [32, 322] width 11 height 11
click at [345, 535] on div "Undo" at bounding box center [351, 641] width 55 height 22
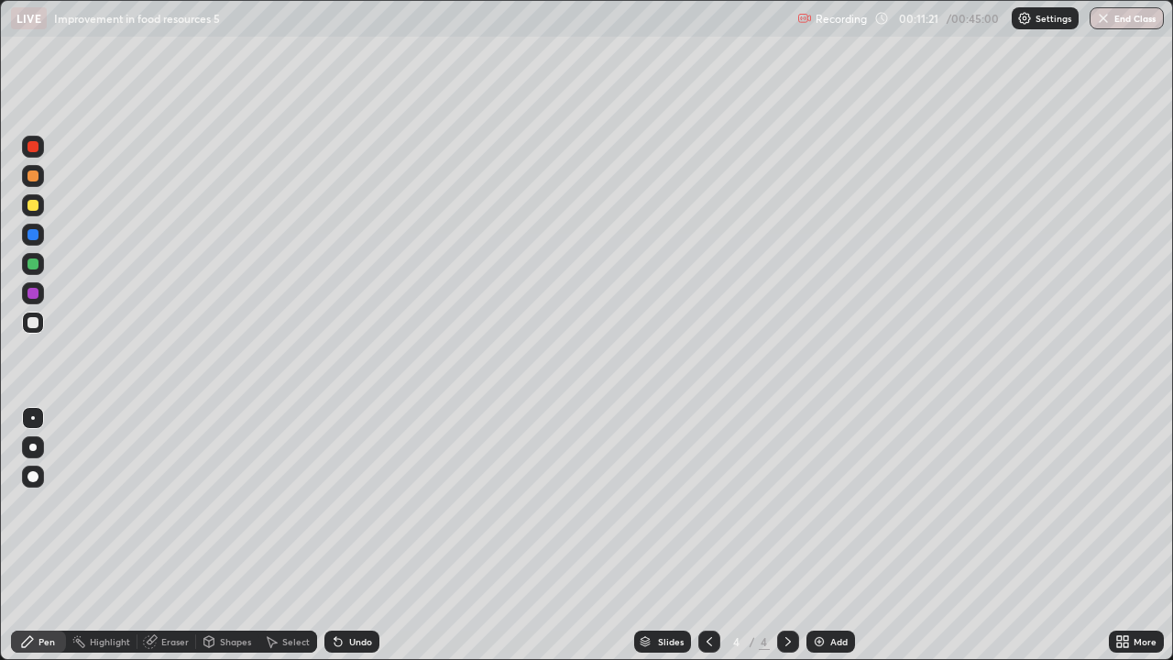
click at [34, 267] on div at bounding box center [32, 263] width 11 height 11
click at [31, 325] on div at bounding box center [32, 322] width 11 height 11
click at [813, 535] on img at bounding box center [819, 641] width 15 height 15
click at [33, 208] on div at bounding box center [32, 205] width 11 height 11
click at [33, 320] on div at bounding box center [32, 322] width 11 height 11
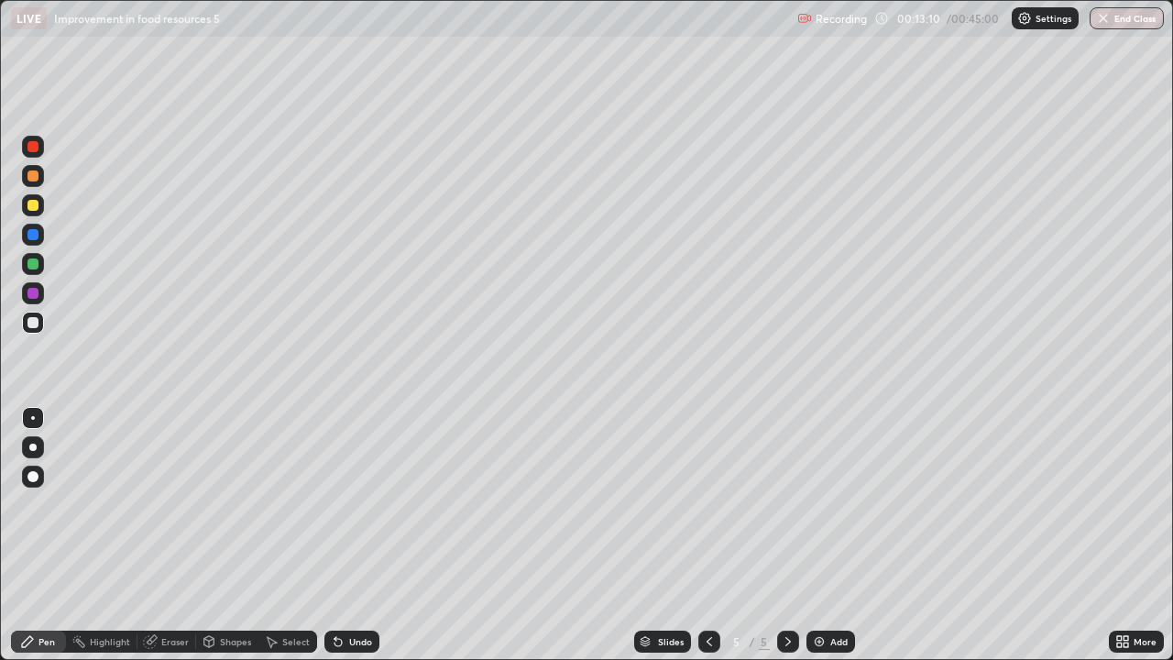
click at [34, 266] on div at bounding box center [32, 263] width 11 height 11
click at [34, 322] on div at bounding box center [32, 322] width 11 height 11
click at [816, 535] on img at bounding box center [819, 641] width 15 height 15
click at [29, 323] on div at bounding box center [32, 322] width 11 height 11
click at [345, 535] on div "Undo" at bounding box center [351, 641] width 55 height 22
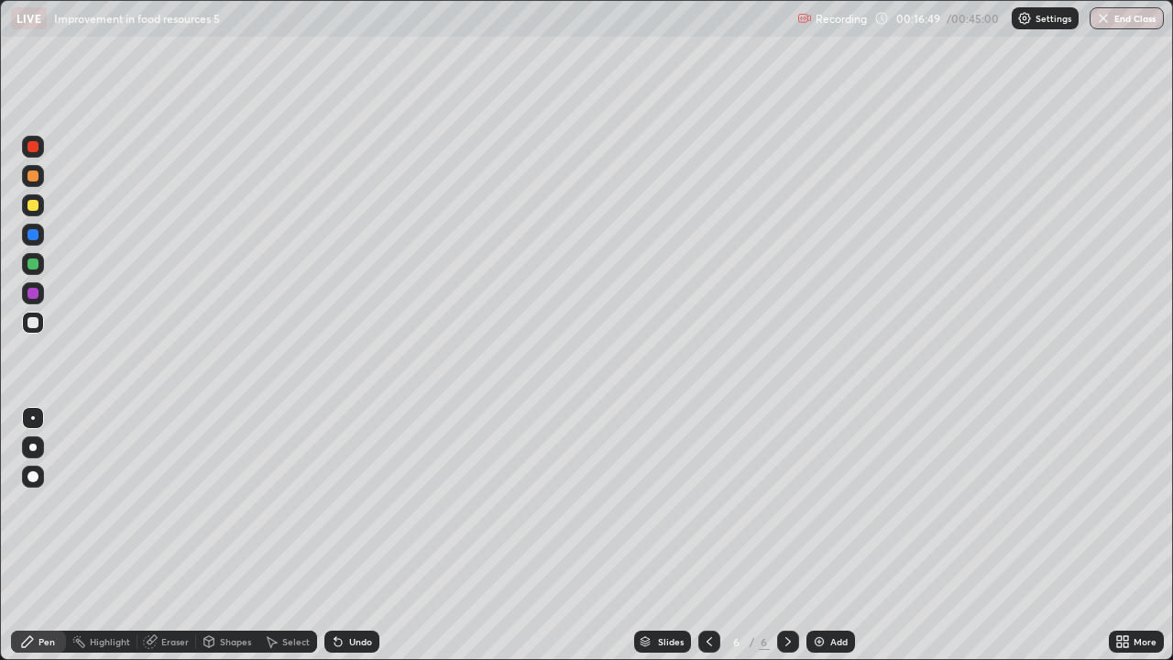
click at [28, 205] on div at bounding box center [32, 205] width 11 height 11
click at [33, 236] on div at bounding box center [32, 234] width 11 height 11
click at [32, 321] on div at bounding box center [32, 322] width 11 height 11
click at [31, 201] on div at bounding box center [32, 205] width 11 height 11
click at [359, 535] on div "Undo" at bounding box center [360, 641] width 23 height 9
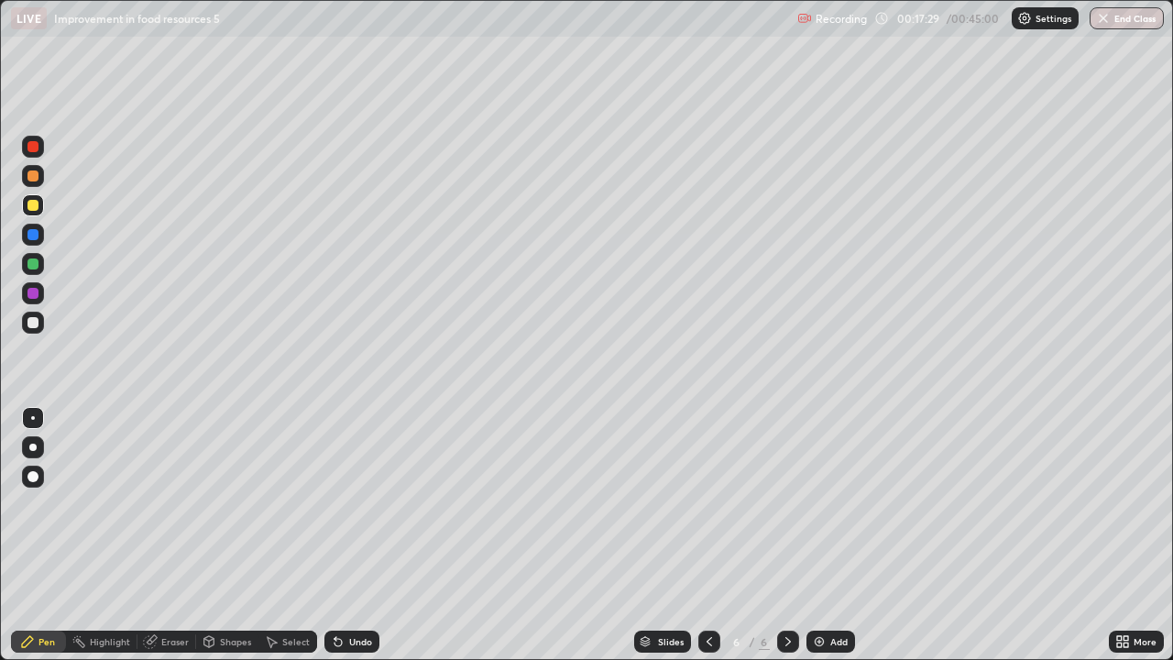
click at [34, 235] on div at bounding box center [32, 234] width 11 height 11
click at [32, 292] on div at bounding box center [32, 293] width 11 height 11
click at [30, 149] on div at bounding box center [32, 146] width 11 height 11
click at [31, 263] on div at bounding box center [32, 263] width 11 height 11
click at [33, 204] on div at bounding box center [32, 205] width 11 height 11
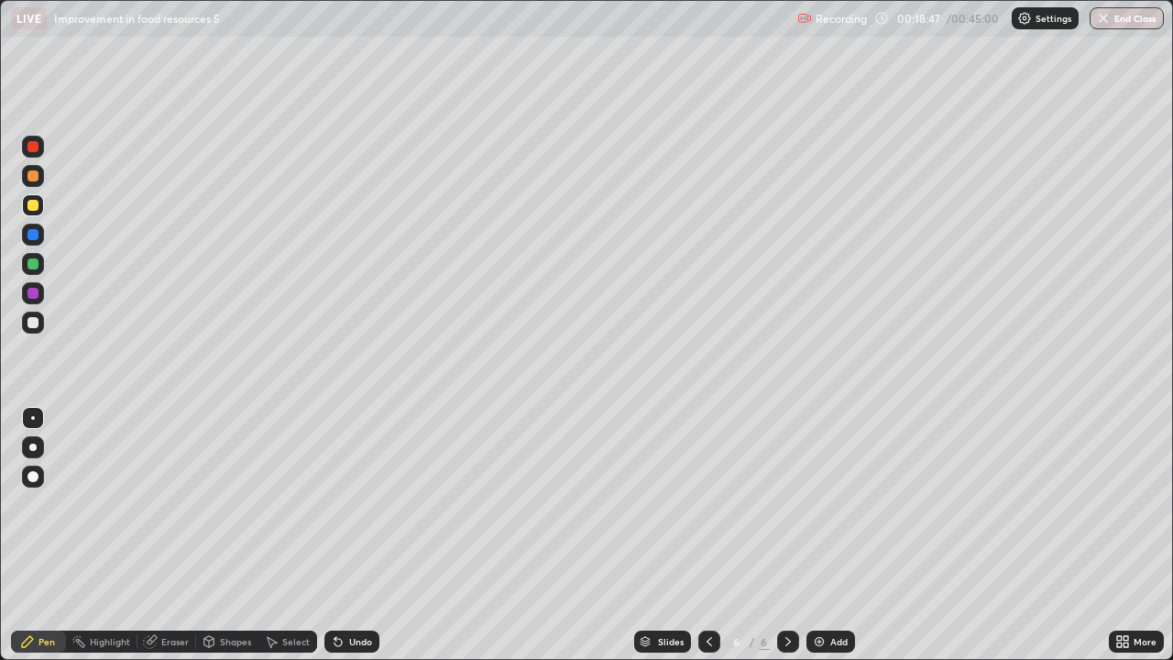
click at [339, 535] on icon at bounding box center [338, 641] width 15 height 15
click at [32, 232] on div at bounding box center [32, 234] width 11 height 11
click at [32, 291] on div at bounding box center [32, 293] width 11 height 11
click at [30, 148] on div at bounding box center [32, 146] width 11 height 11
click at [31, 236] on div at bounding box center [32, 234] width 11 height 11
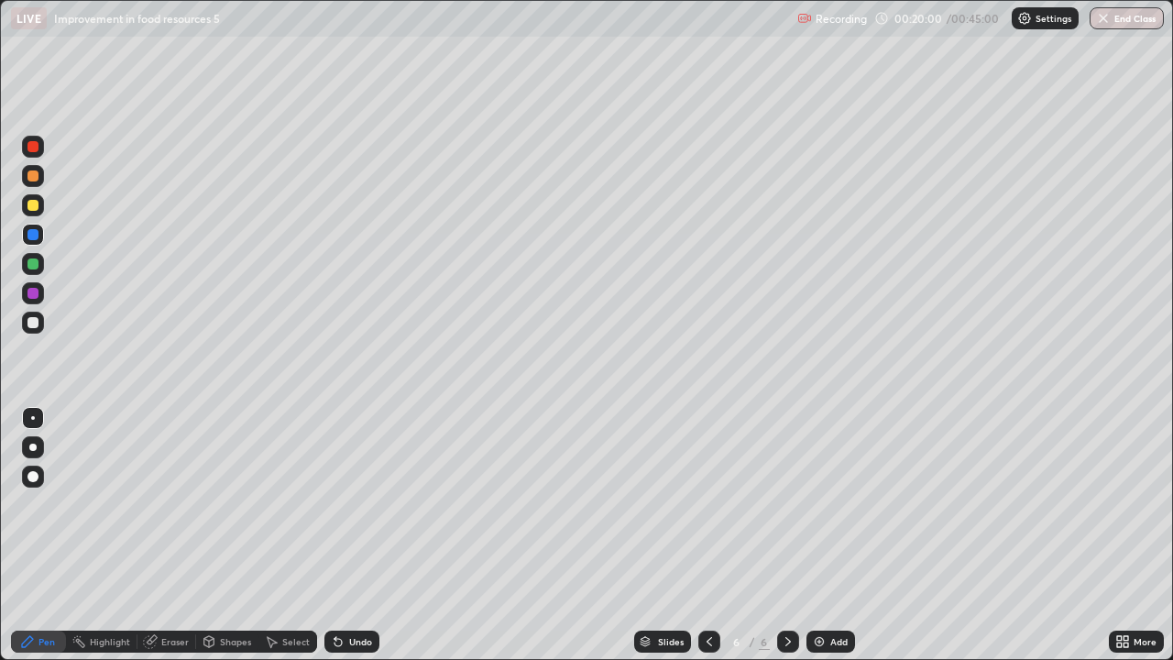
click at [35, 207] on div at bounding box center [32, 205] width 11 height 11
click at [35, 323] on div at bounding box center [32, 322] width 11 height 11
click at [168, 535] on div "Eraser" at bounding box center [174, 641] width 27 height 9
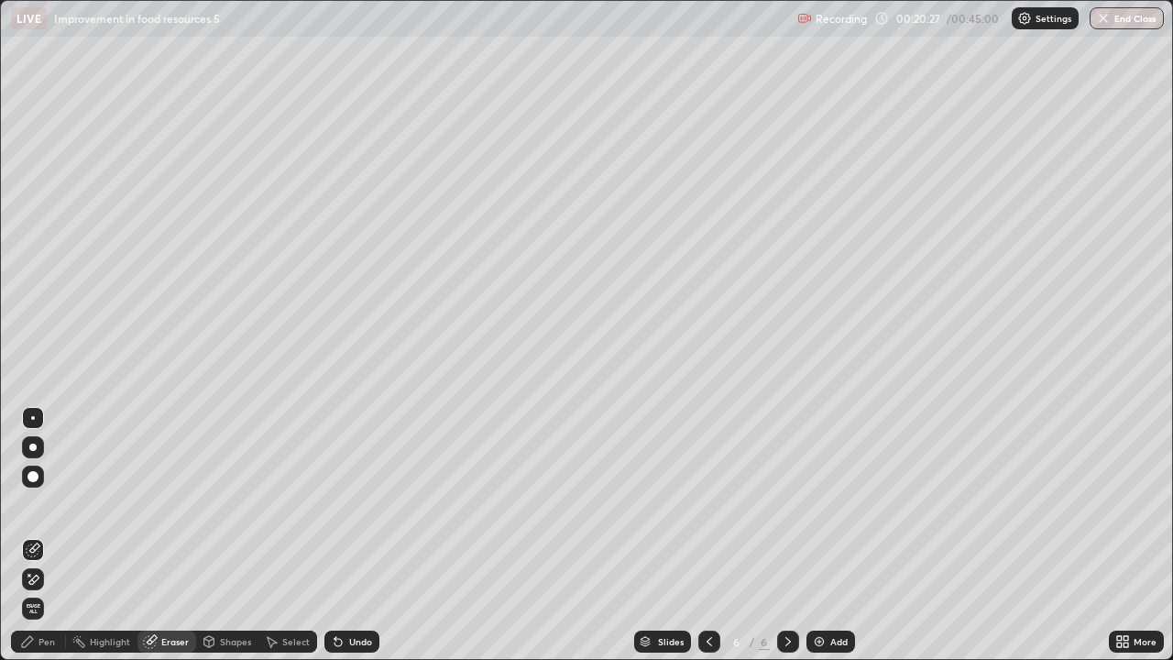
click at [31, 535] on icon at bounding box center [33, 549] width 15 height 15
click at [27, 535] on icon at bounding box center [27, 641] width 11 height 11
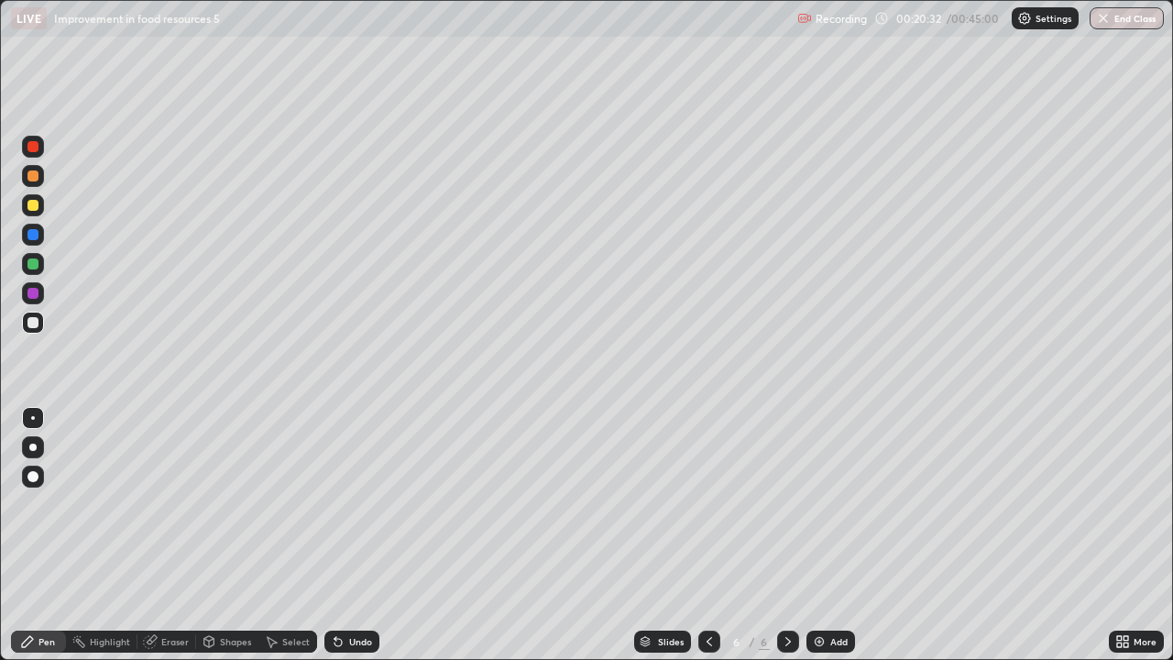
click at [32, 264] on div at bounding box center [32, 263] width 11 height 11
click at [32, 323] on div at bounding box center [32, 322] width 11 height 11
click at [34, 324] on div at bounding box center [32, 322] width 11 height 11
click at [32, 264] on div at bounding box center [32, 263] width 11 height 11
click at [354, 535] on div "Undo" at bounding box center [360, 641] width 23 height 9
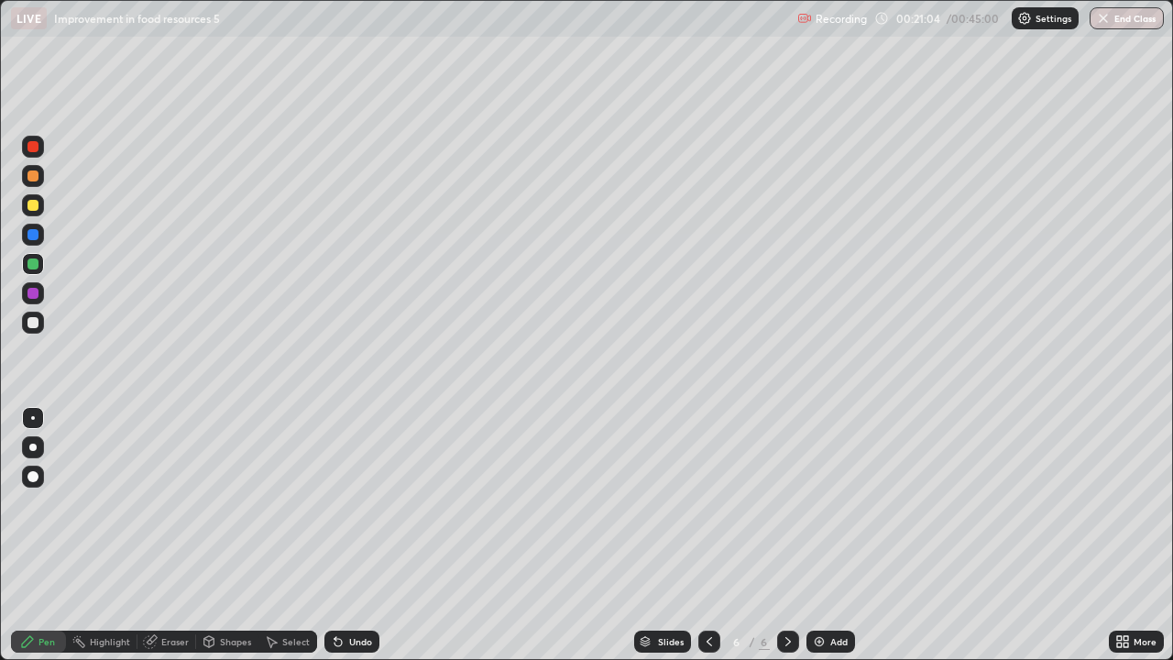
click at [354, 535] on div "Undo" at bounding box center [360, 641] width 23 height 9
click at [349, 535] on div "Undo" at bounding box center [360, 641] width 23 height 9
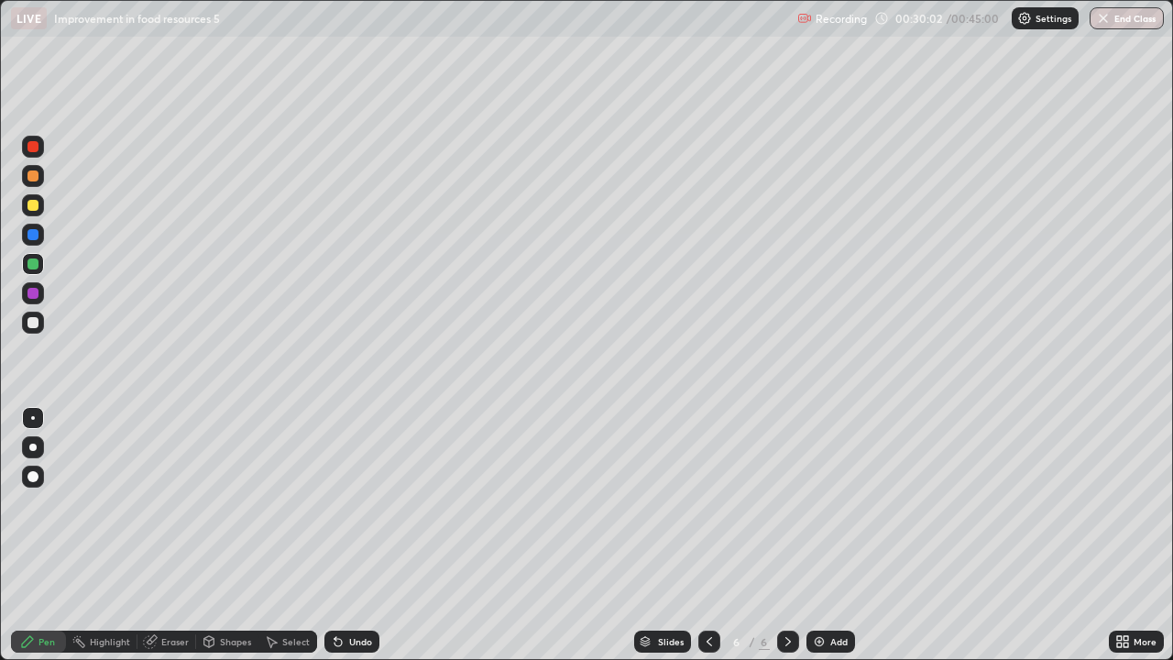
click at [819, 535] on img at bounding box center [819, 641] width 15 height 15
click at [33, 209] on div at bounding box center [32, 205] width 11 height 11
click at [167, 535] on div "Eraser" at bounding box center [174, 641] width 27 height 9
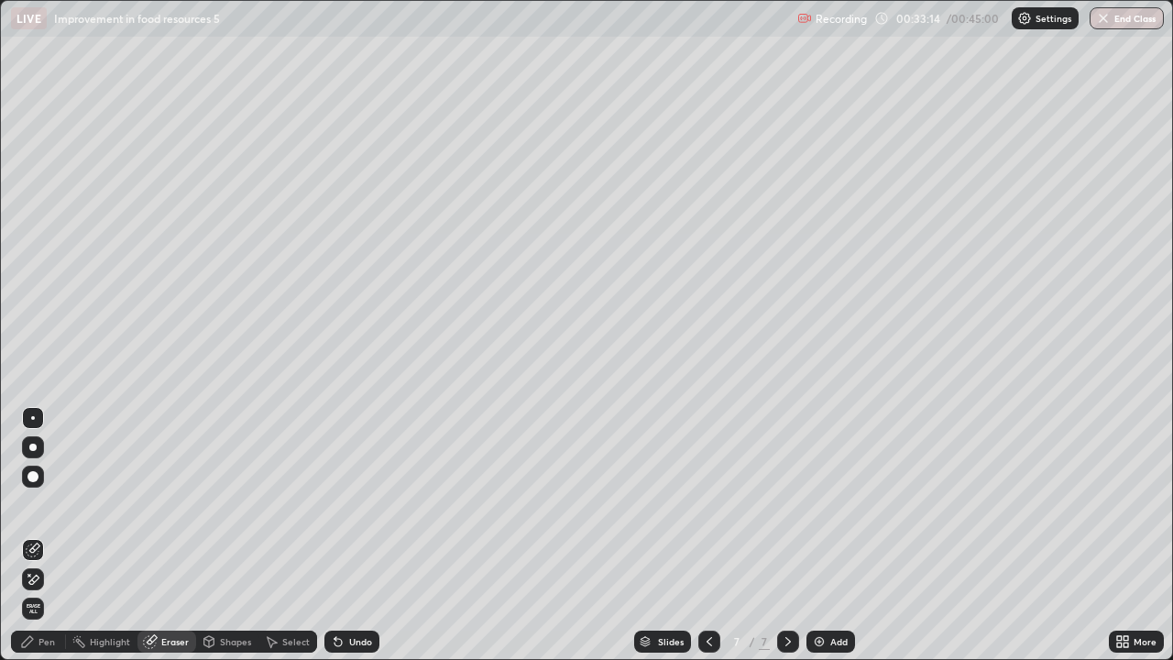
click at [41, 535] on div "Pen" at bounding box center [46, 641] width 16 height 9
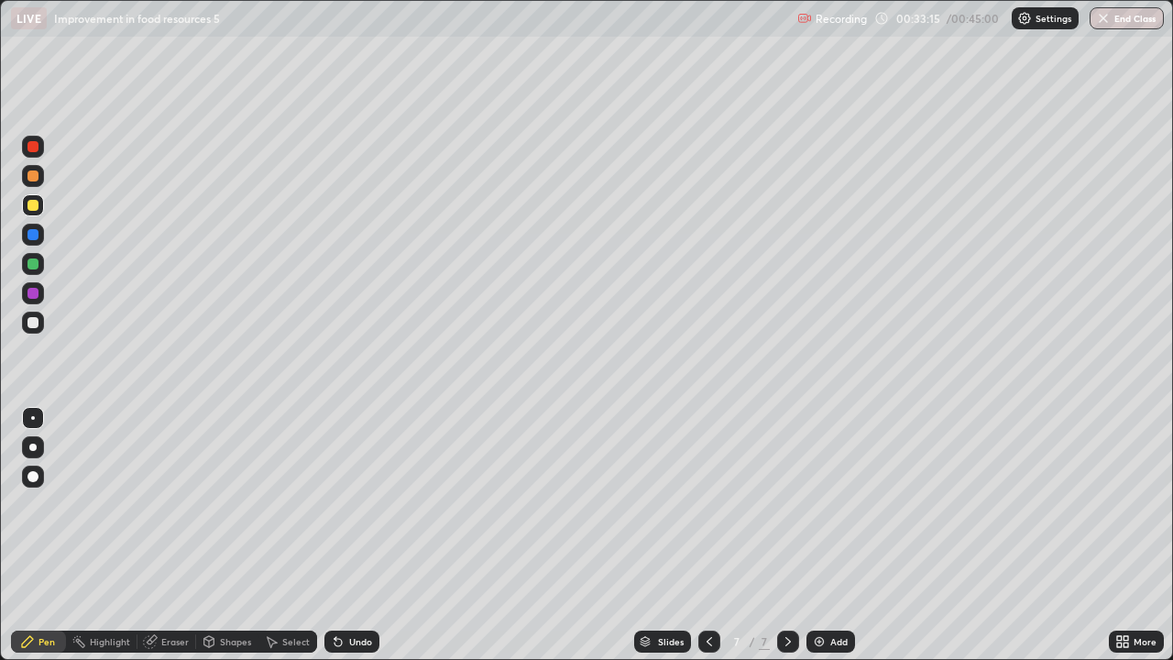
click at [35, 535] on div "Pen" at bounding box center [38, 641] width 55 height 22
click at [35, 326] on div at bounding box center [32, 322] width 11 height 11
click at [814, 535] on img at bounding box center [819, 641] width 15 height 15
click at [34, 203] on div at bounding box center [32, 205] width 11 height 11
click at [29, 323] on div at bounding box center [32, 322] width 11 height 11
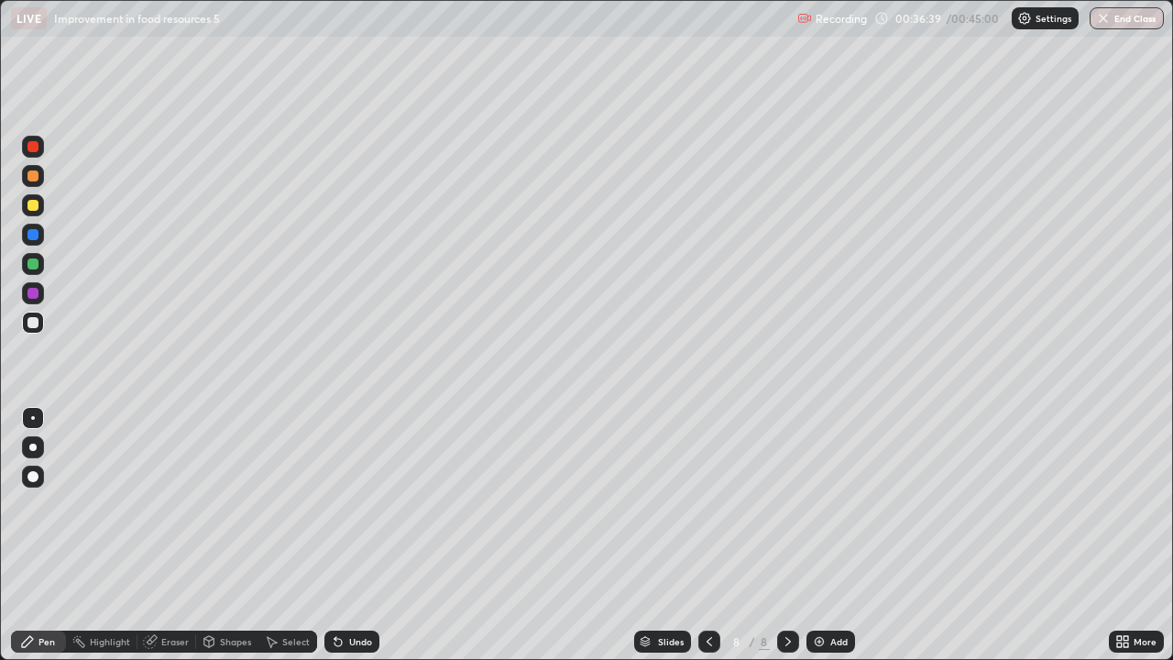
click at [34, 263] on div at bounding box center [32, 263] width 11 height 11
click at [335, 535] on icon at bounding box center [337, 642] width 7 height 7
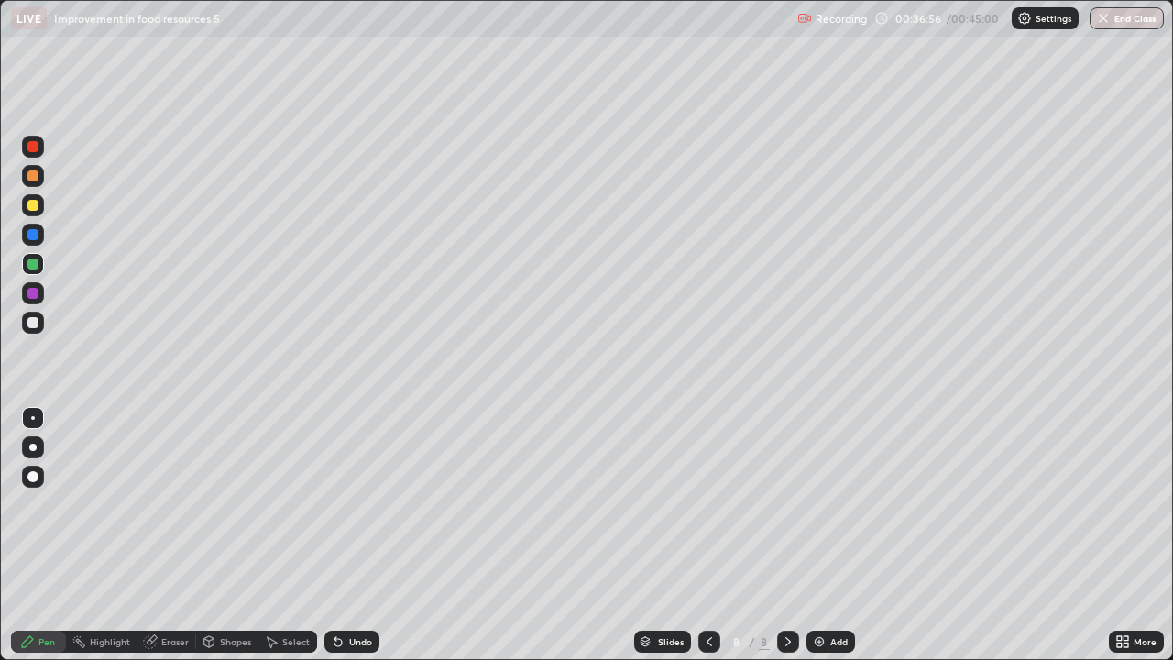
click at [36, 233] on div at bounding box center [32, 234] width 11 height 11
click at [34, 205] on div at bounding box center [32, 205] width 11 height 11
click at [34, 176] on div at bounding box center [32, 175] width 11 height 11
click at [33, 147] on div at bounding box center [32, 146] width 11 height 11
click at [32, 321] on div at bounding box center [32, 322] width 11 height 11
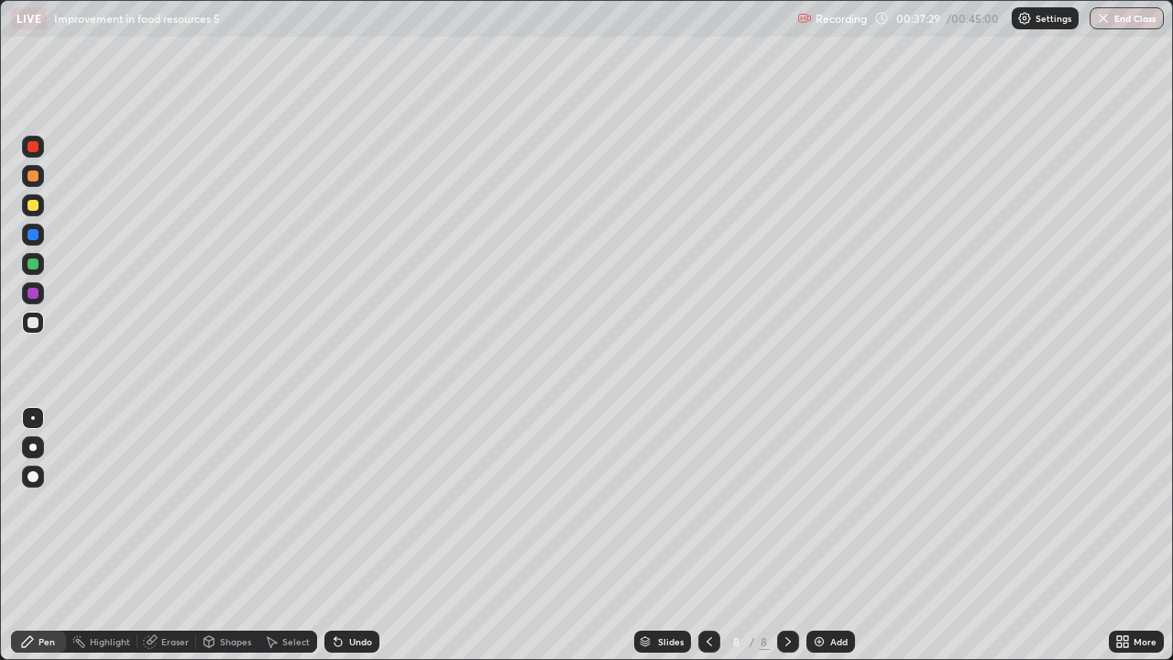
click at [30, 292] on div at bounding box center [32, 293] width 11 height 11
click at [34, 320] on div at bounding box center [32, 322] width 11 height 11
click at [32, 236] on div at bounding box center [32, 234] width 11 height 11
click at [35, 205] on div at bounding box center [32, 205] width 11 height 11
click at [34, 177] on div at bounding box center [32, 175] width 11 height 11
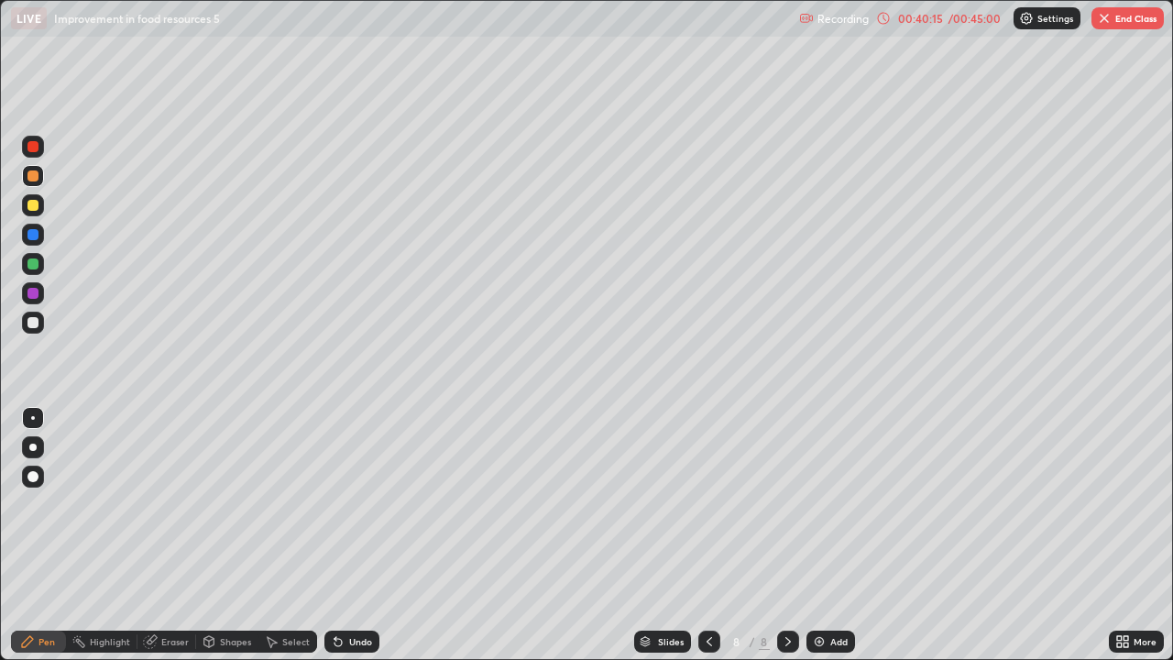
click at [812, 535] on img at bounding box center [819, 641] width 15 height 15
click at [34, 203] on div at bounding box center [32, 205] width 11 height 11
click at [707, 535] on icon at bounding box center [709, 641] width 5 height 9
click at [786, 535] on icon at bounding box center [788, 641] width 15 height 15
click at [708, 535] on icon at bounding box center [709, 641] width 15 height 15
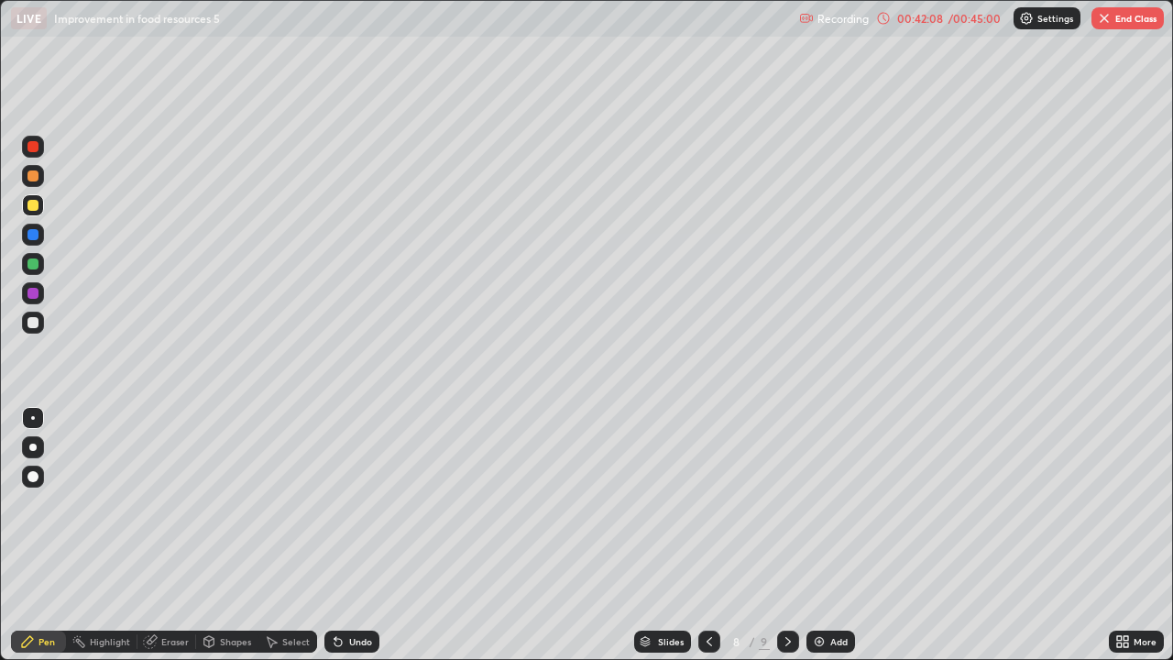
click at [812, 535] on img at bounding box center [819, 641] width 15 height 15
click at [707, 535] on icon at bounding box center [708, 641] width 5 height 9
click at [707, 535] on icon at bounding box center [708, 641] width 15 height 15
click at [157, 535] on div "Eraser" at bounding box center [166, 641] width 59 height 22
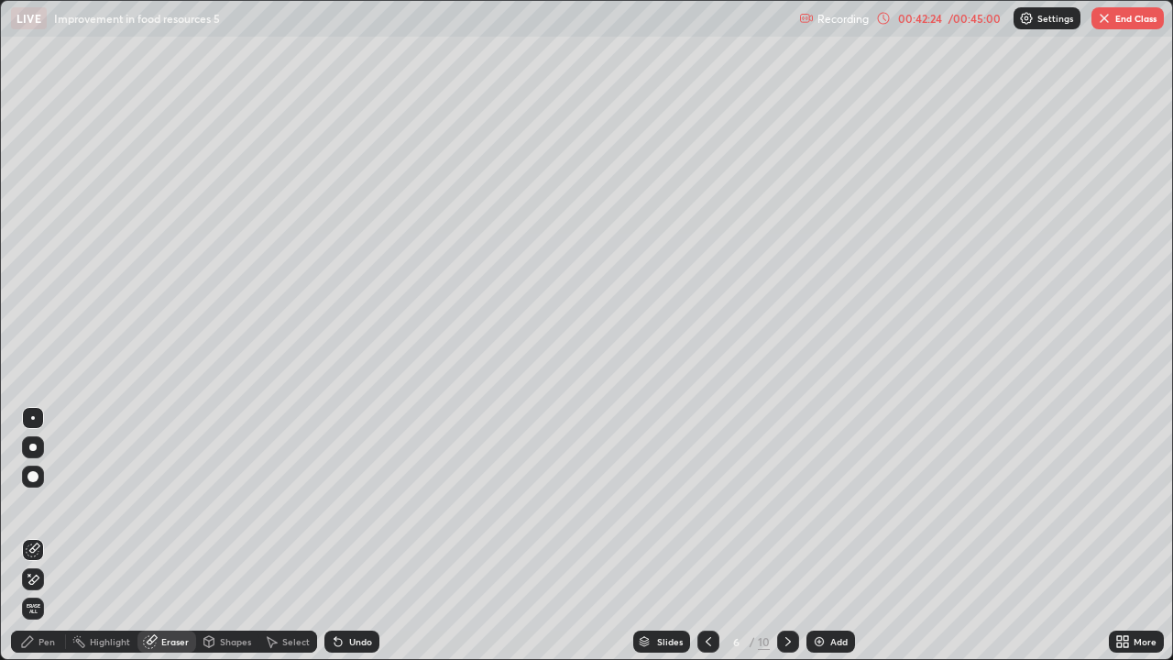
click at [30, 535] on icon at bounding box center [34, 547] width 10 height 9
click at [26, 535] on icon at bounding box center [27, 641] width 11 height 11
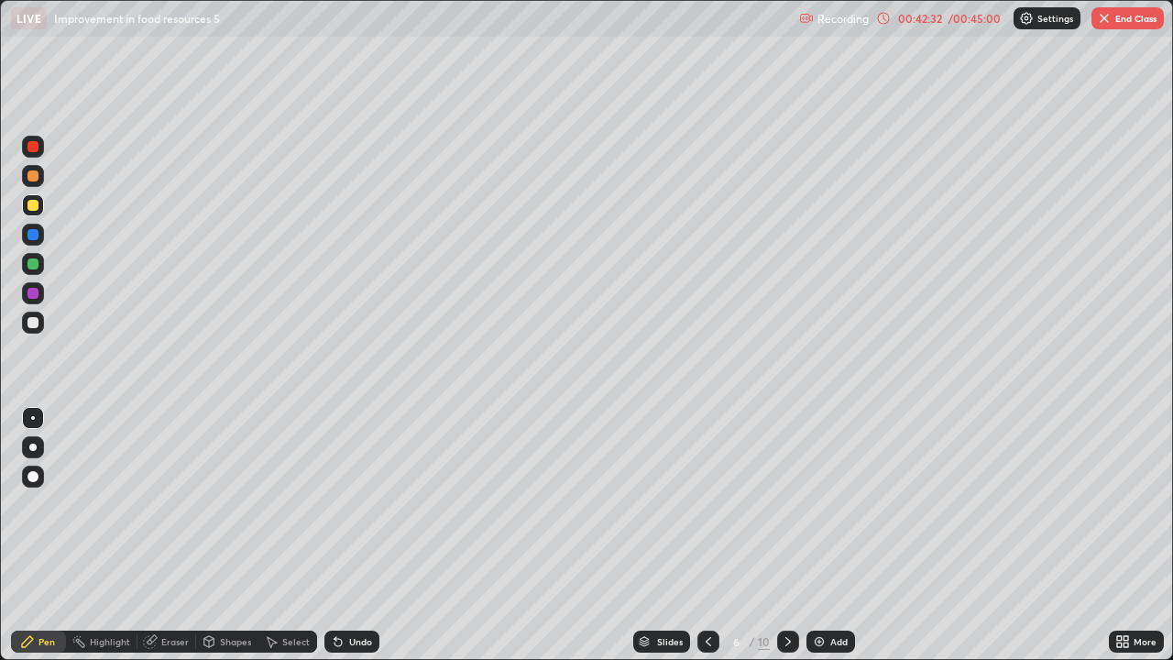
click at [35, 265] on div at bounding box center [32, 263] width 11 height 11
click at [31, 239] on div at bounding box center [32, 234] width 11 height 11
click at [785, 535] on icon at bounding box center [787, 641] width 5 height 9
click at [784, 535] on icon at bounding box center [788, 641] width 15 height 15
click at [785, 535] on icon at bounding box center [788, 641] width 15 height 15
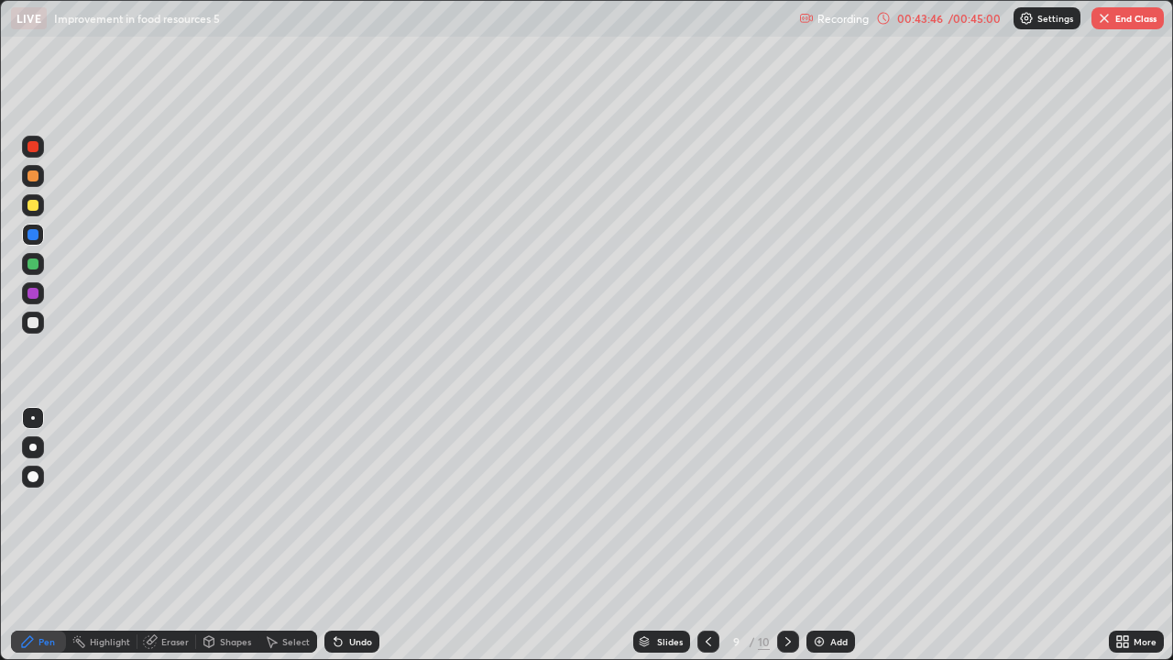
click at [335, 535] on icon at bounding box center [337, 642] width 7 height 7
click at [337, 535] on icon at bounding box center [337, 642] width 7 height 7
click at [335, 535] on icon at bounding box center [337, 642] width 7 height 7
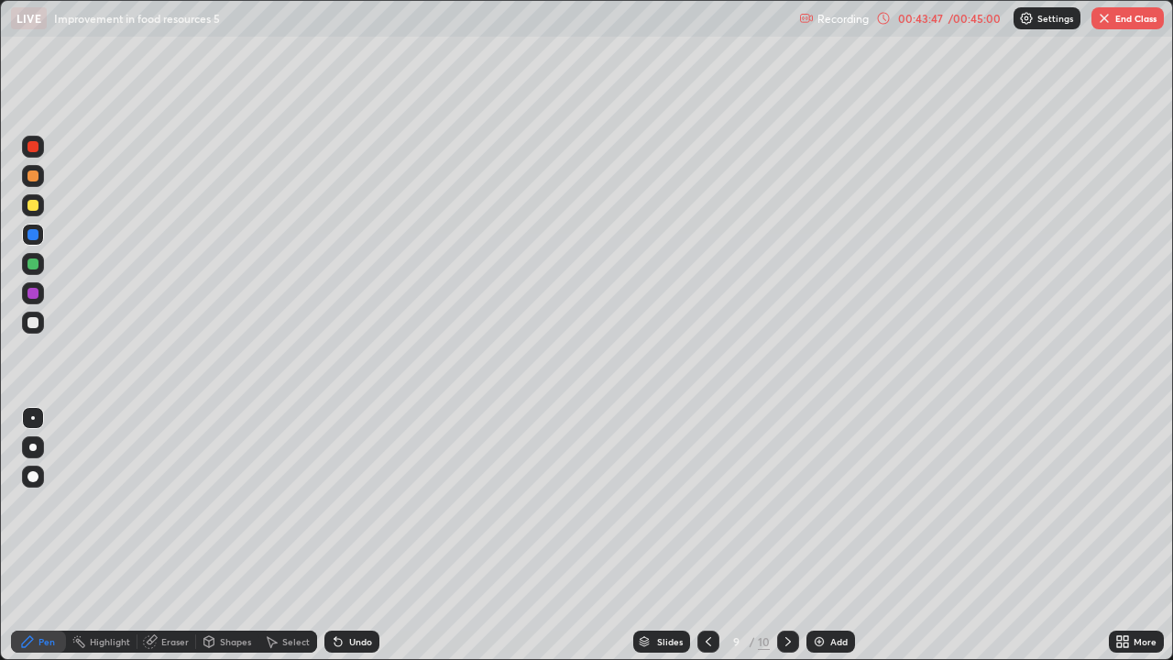
click at [334, 535] on icon at bounding box center [337, 642] width 7 height 7
click at [30, 265] on div at bounding box center [32, 263] width 11 height 11
click at [32, 326] on div at bounding box center [32, 322] width 11 height 11
click at [33, 205] on div at bounding box center [32, 205] width 11 height 11
click at [342, 535] on icon at bounding box center [338, 641] width 15 height 15
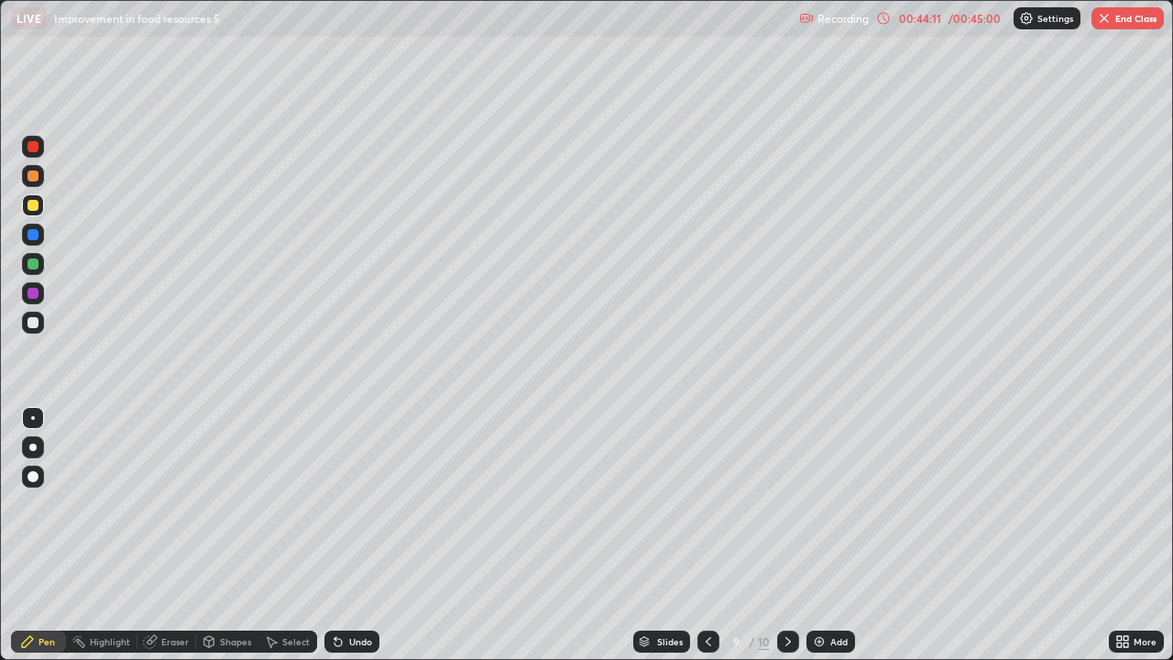
click at [335, 535] on icon at bounding box center [337, 642] width 7 height 7
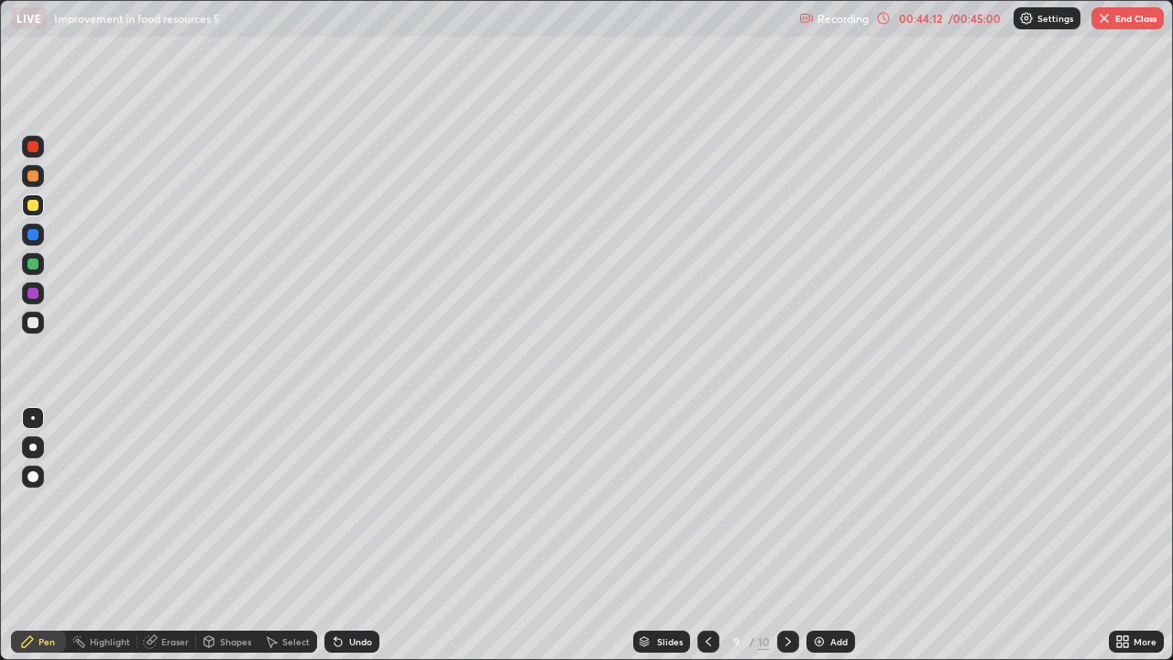
click at [335, 535] on icon at bounding box center [337, 642] width 7 height 7
click at [32, 263] on div at bounding box center [32, 263] width 11 height 11
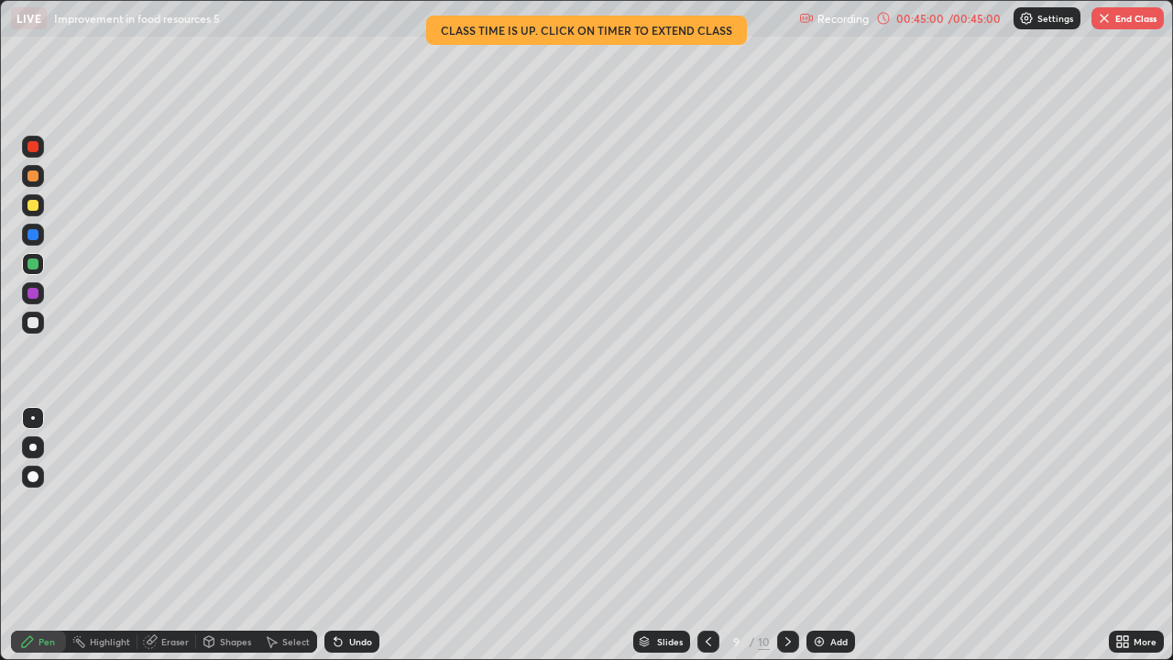
click at [32, 203] on div at bounding box center [32, 205] width 11 height 11
click at [34, 205] on div at bounding box center [32, 205] width 11 height 11
click at [34, 324] on div at bounding box center [32, 322] width 11 height 11
click at [813, 535] on img at bounding box center [819, 641] width 15 height 15
click at [32, 207] on div at bounding box center [32, 205] width 11 height 11
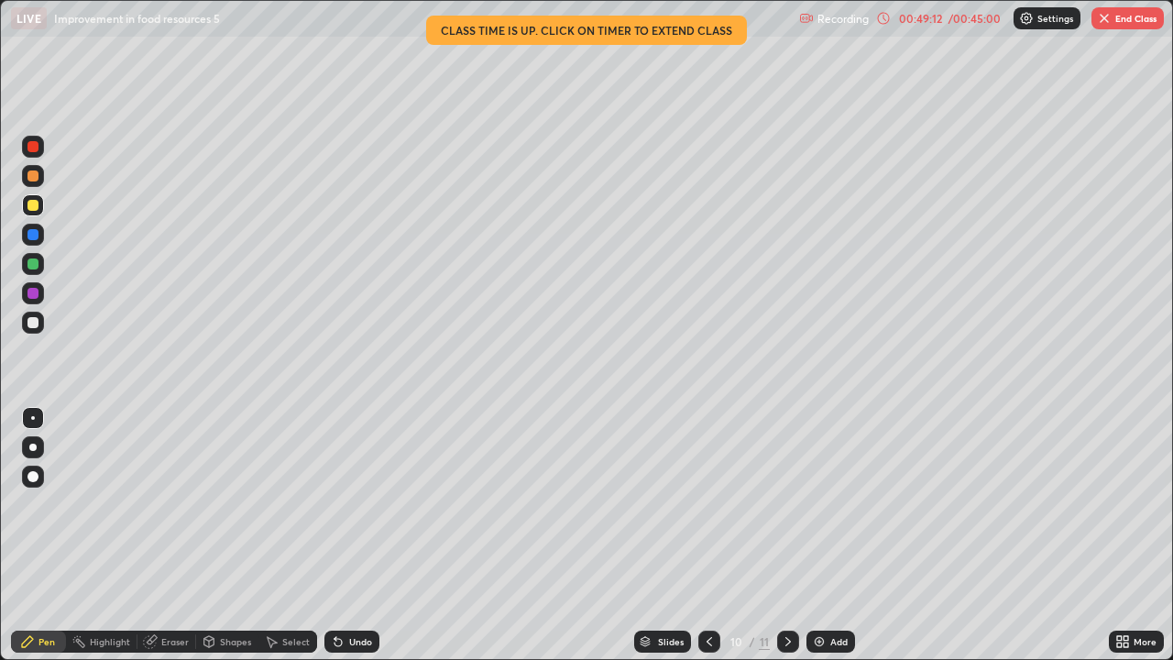
click at [349, 535] on div "Undo" at bounding box center [360, 641] width 23 height 9
click at [351, 535] on div "Undo" at bounding box center [360, 641] width 23 height 9
click at [706, 535] on icon at bounding box center [709, 641] width 15 height 15
click at [707, 535] on icon at bounding box center [709, 641] width 15 height 15
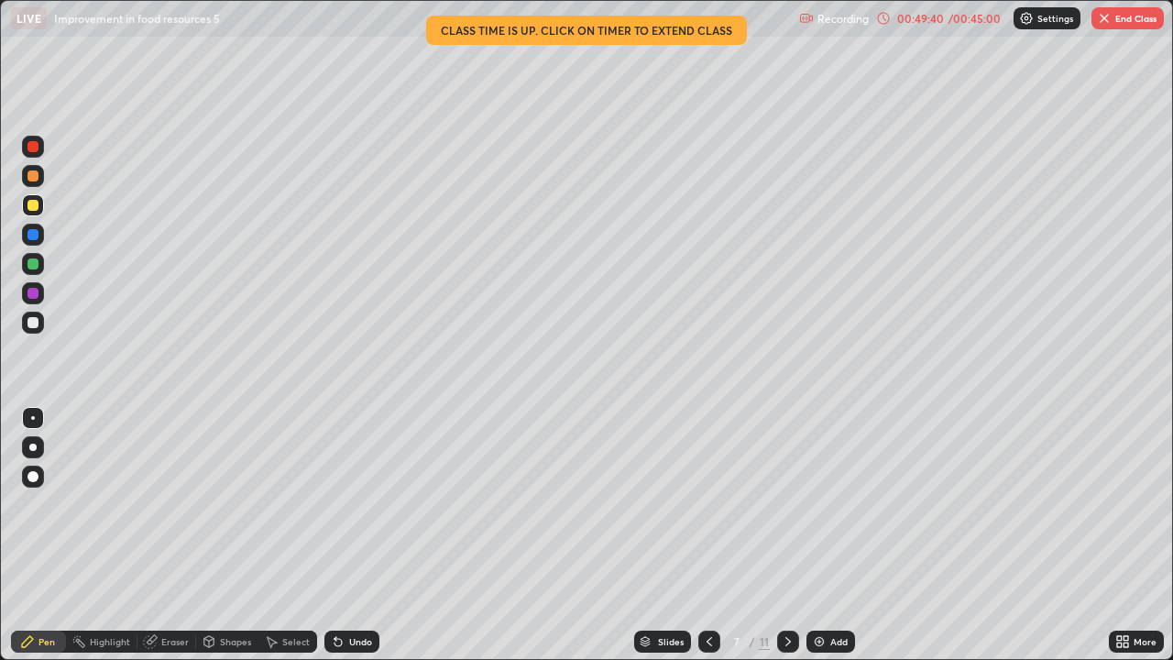
click at [707, 535] on icon at bounding box center [709, 641] width 15 height 15
click at [787, 535] on icon at bounding box center [788, 641] width 15 height 15
click at [786, 535] on icon at bounding box center [788, 641] width 15 height 15
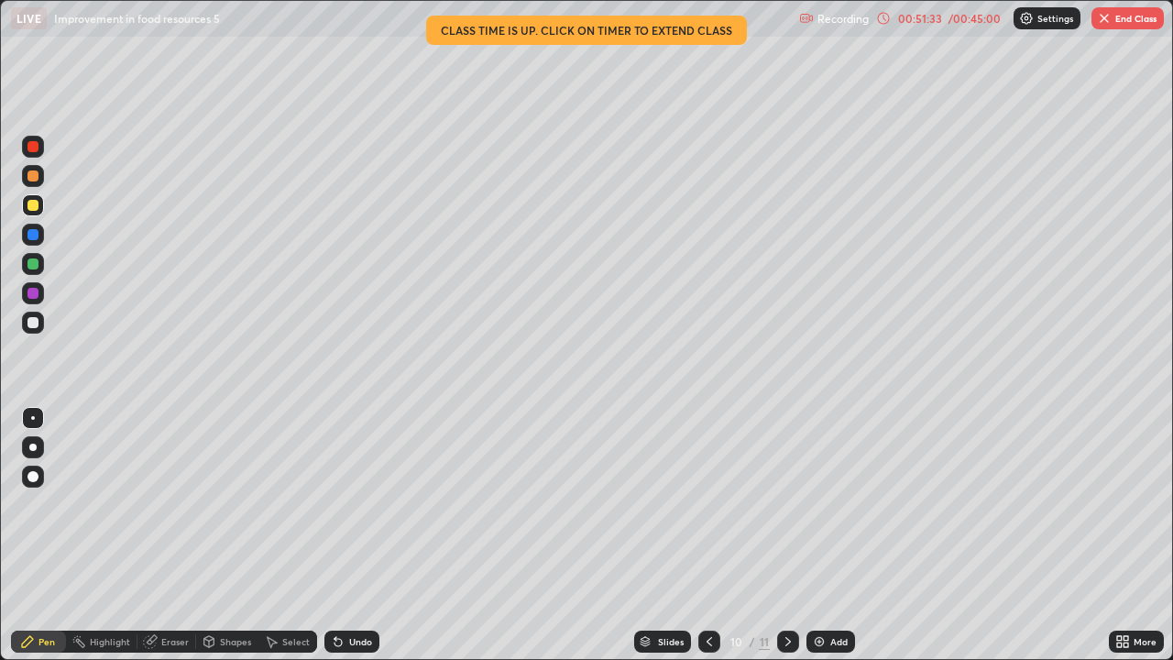
click at [1127, 25] on button "End Class" at bounding box center [1127, 18] width 72 height 22
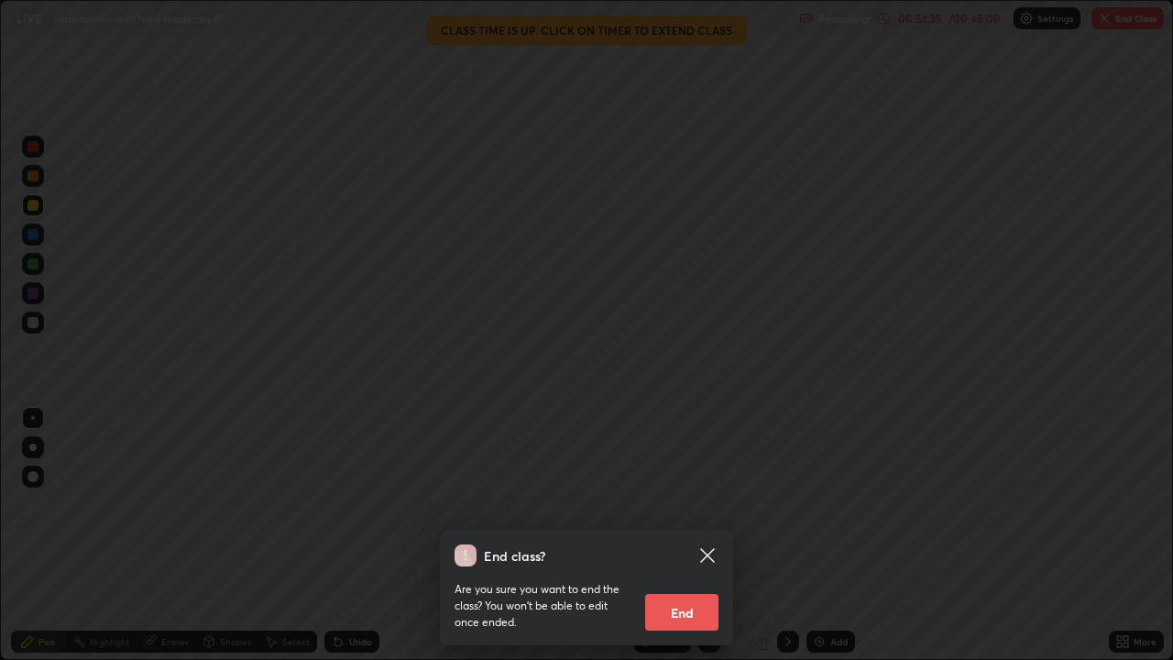
click at [790, 345] on div "End class? Are you sure you want to end the class? You won’t be able to edit on…" at bounding box center [586, 330] width 1173 height 660
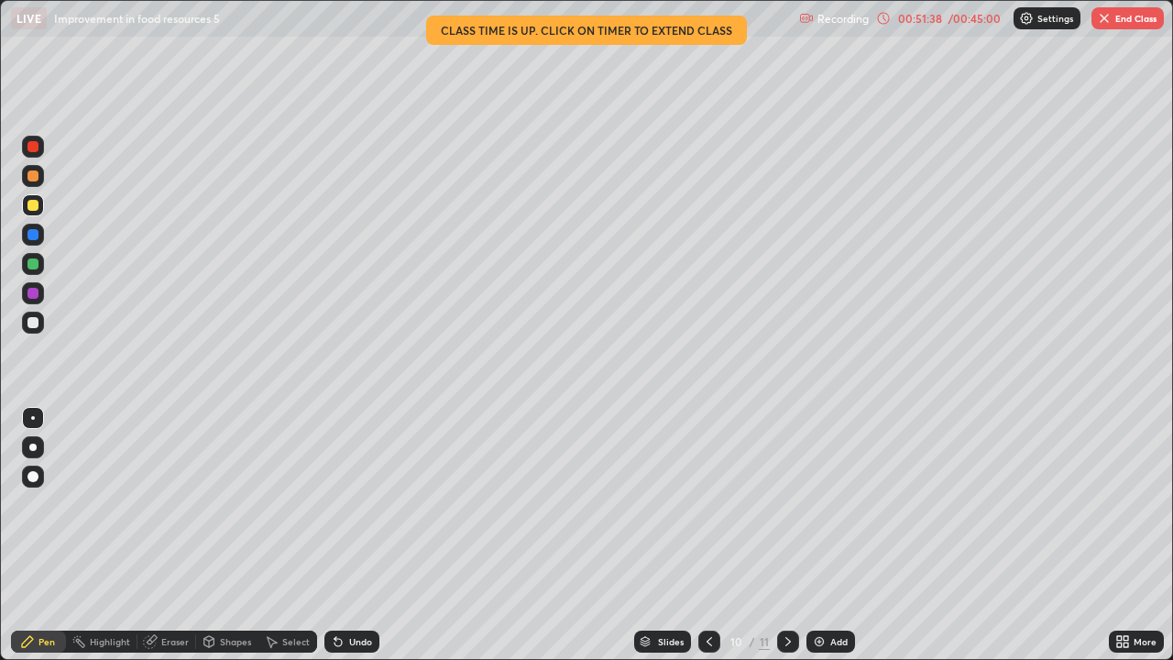
click at [1116, 16] on button "End Class" at bounding box center [1127, 18] width 72 height 22
